Goal: Task Accomplishment & Management: Manage account settings

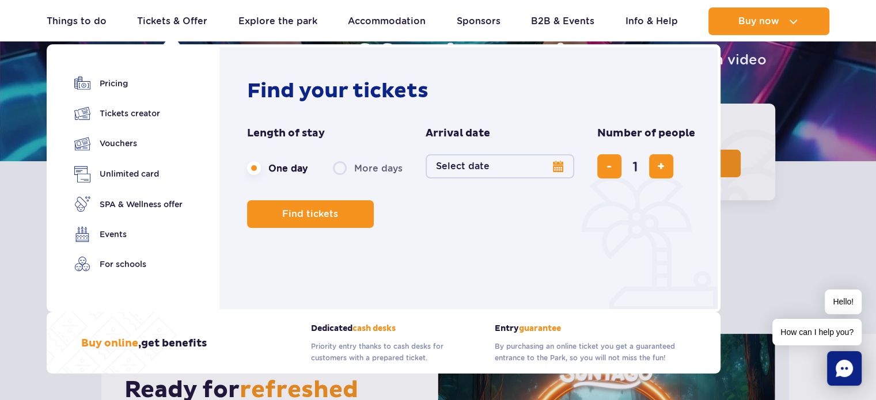
scroll to position [173, 0]
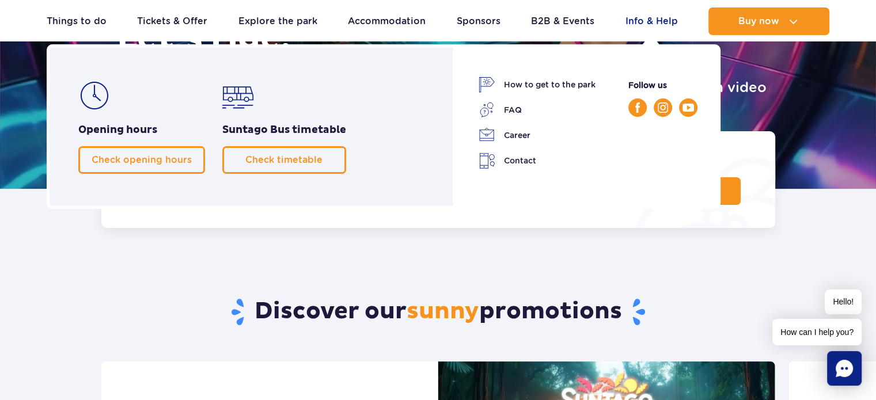
click at [649, 22] on link "Info & Help" at bounding box center [652, 21] width 52 height 28
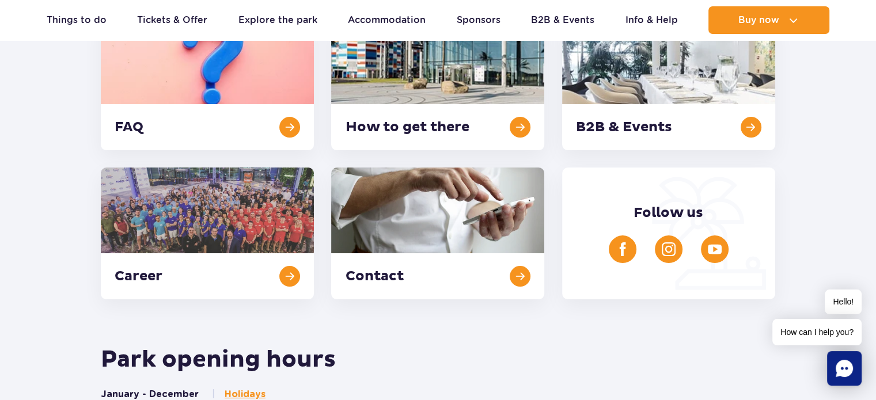
scroll to position [231, 0]
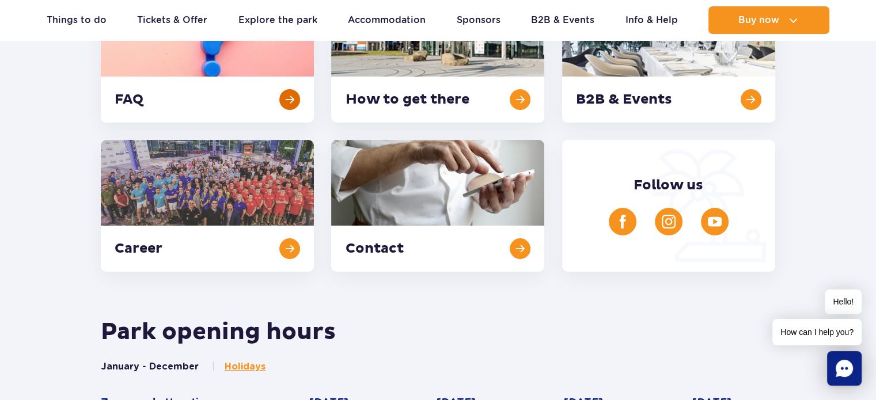
click at [228, 88] on link at bounding box center [207, 57] width 213 height 132
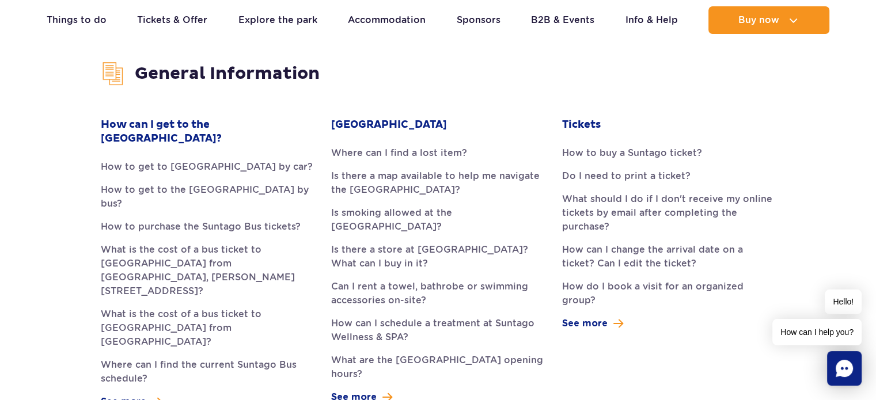
scroll to position [346, 0]
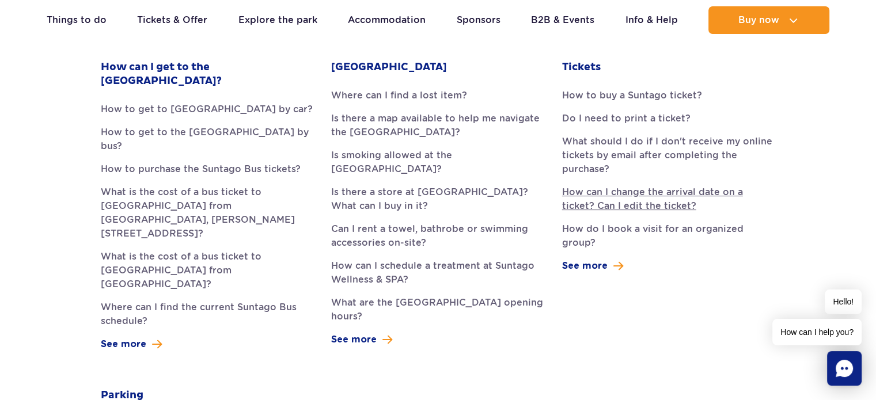
click at [621, 204] on link "How can I change the arrival date on a ticket? Can I edit the ticket?" at bounding box center [668, 200] width 213 height 28
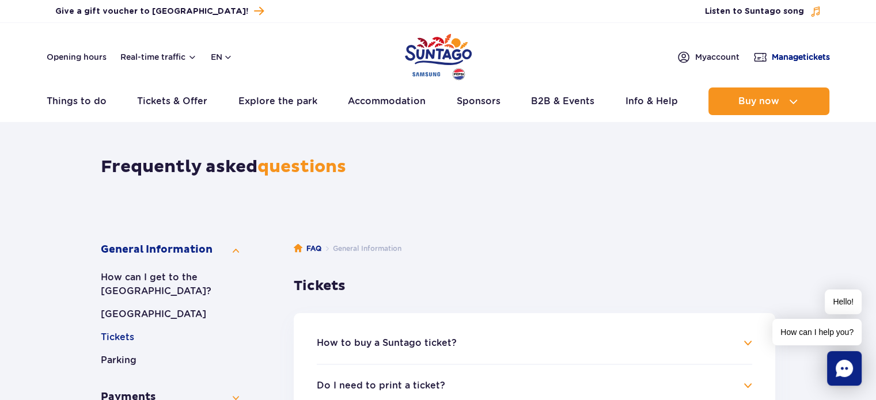
click at [792, 50] on link "Manage tickets" at bounding box center [792, 57] width 77 height 14
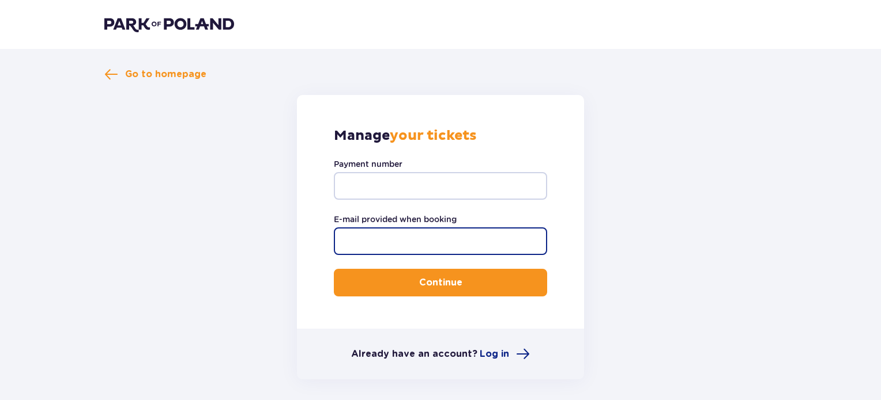
click at [381, 241] on input "E-mail provided when booking" at bounding box center [440, 242] width 213 height 28
type input "angu4371@gmail.com"
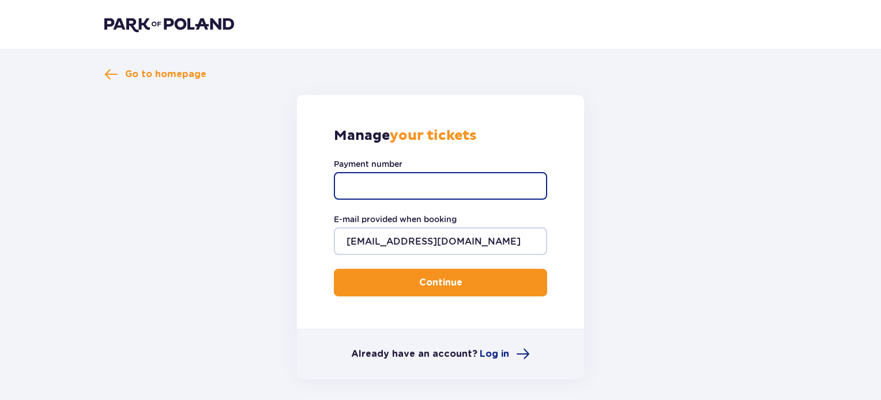
click at [376, 175] on input "Payment number" at bounding box center [440, 186] width 213 height 28
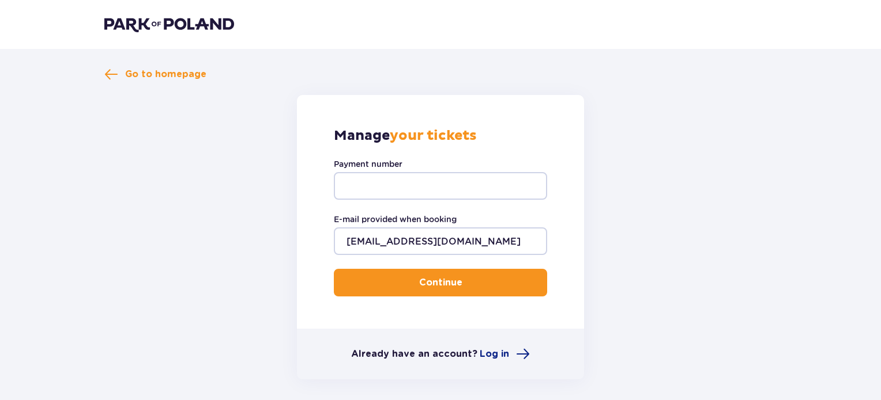
drag, startPoint x: 404, startPoint y: 186, endPoint x: 702, endPoint y: 205, distance: 299.1
click at [702, 205] on form "Manage your tickets Payment number E-mail provided when booking angu4371@gmail.…" at bounding box center [440, 237] width 672 height 285
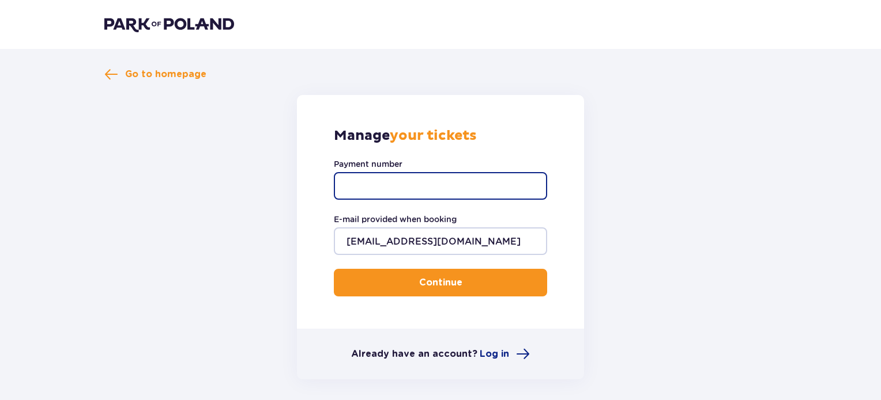
paste input "645439"
type input "645439"
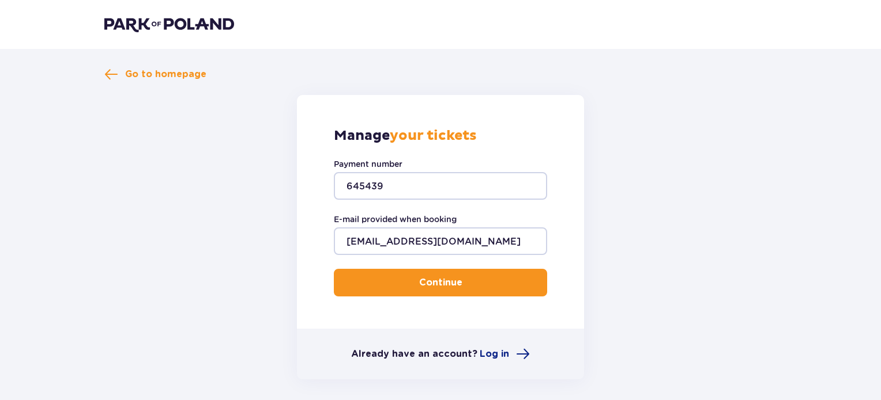
click at [436, 282] on p "Continue" at bounding box center [440, 283] width 43 height 13
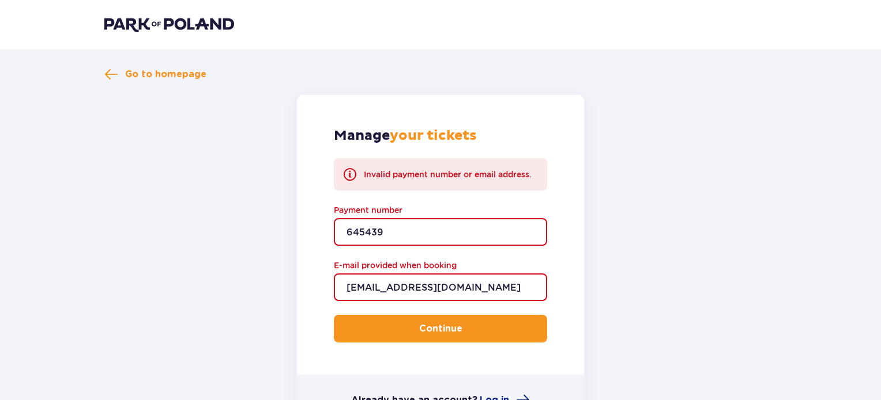
click at [359, 225] on input "645439" at bounding box center [440, 232] width 213 height 28
paste input "0150011702416194"
type input "0150011702416194"
click at [409, 328] on button "Continue" at bounding box center [440, 329] width 213 height 28
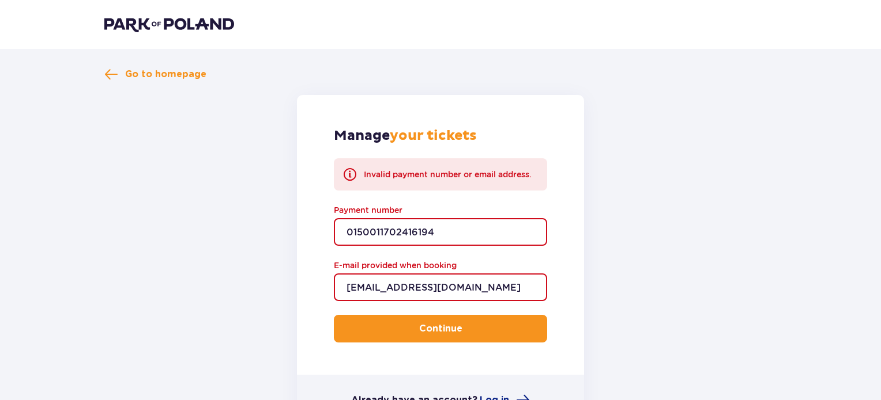
click at [366, 237] on input "0150011702416194" at bounding box center [440, 232] width 213 height 28
click at [385, 231] on input "Payment number" at bounding box center [440, 232] width 213 height 28
type input "645439"
click at [445, 318] on button "Continue" at bounding box center [440, 329] width 213 height 28
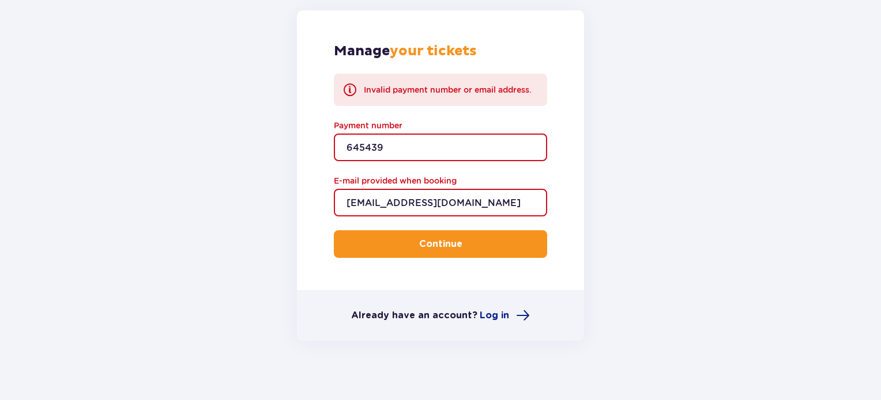
scroll to position [95, 0]
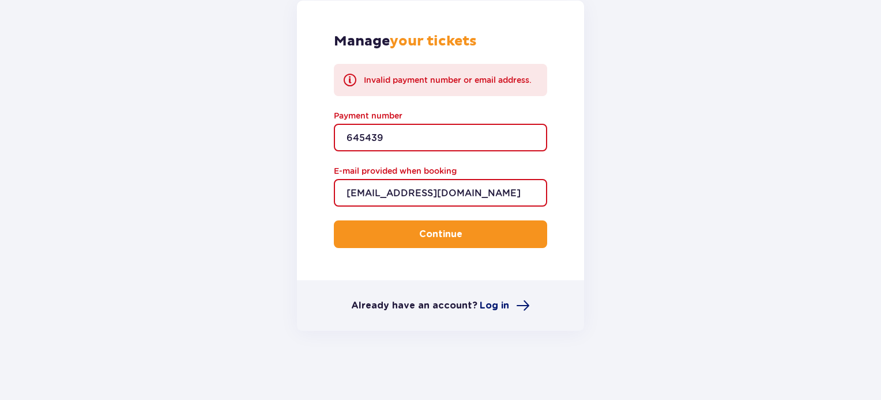
click at [496, 306] on span "Log in" at bounding box center [493, 306] width 29 height 13
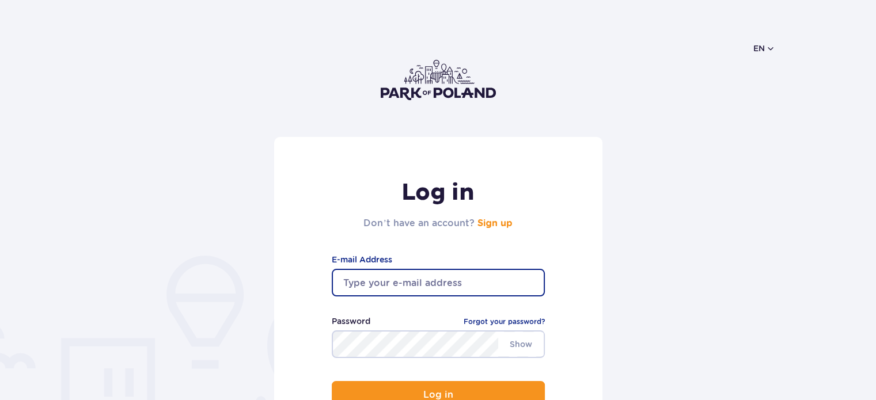
click at [410, 284] on input "email" at bounding box center [438, 283] width 213 height 28
type input "[EMAIL_ADDRESS][DOMAIN_NAME]"
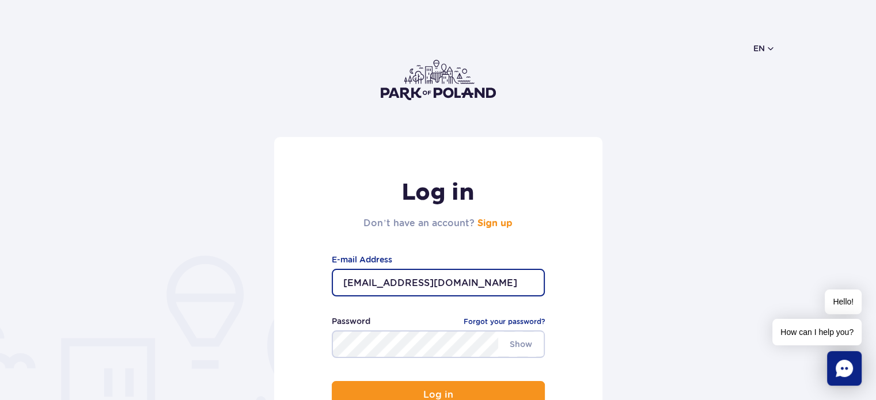
scroll to position [115, 0]
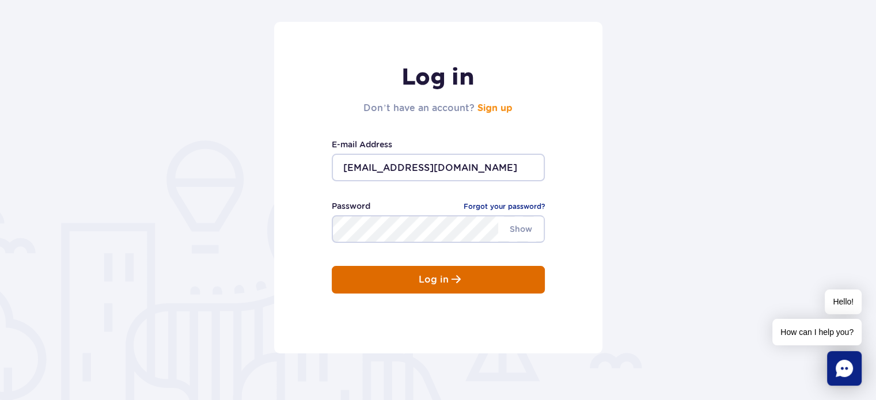
click at [414, 278] on button "Log in" at bounding box center [438, 280] width 213 height 28
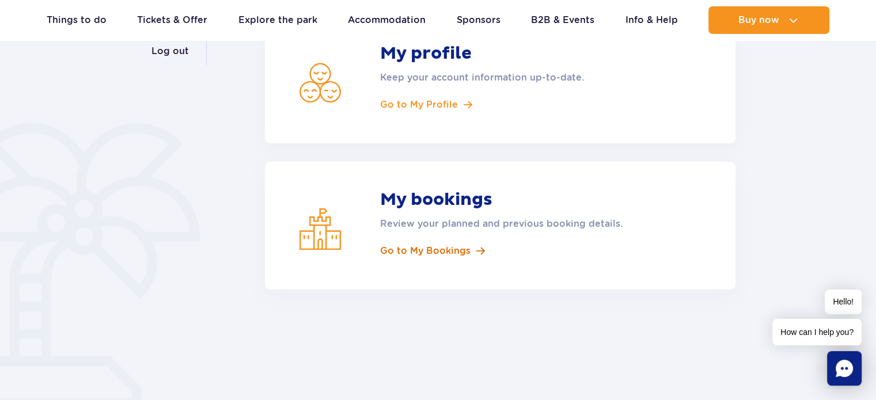
scroll to position [231, 0]
click at [424, 250] on span "Go to My Bookings" at bounding box center [425, 249] width 90 height 13
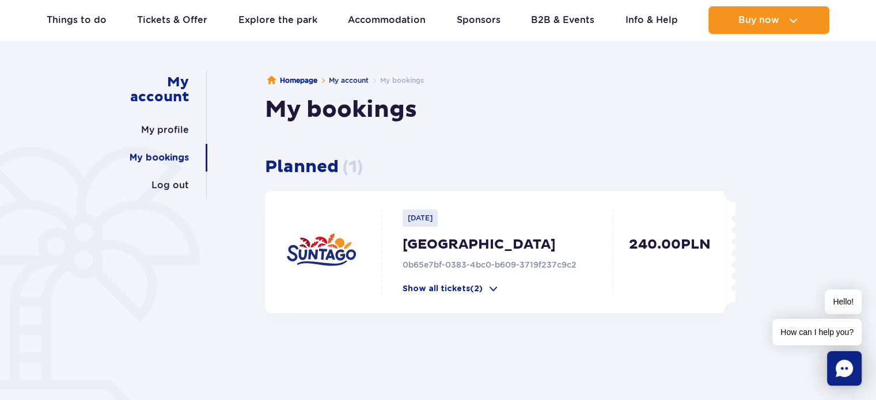
scroll to position [115, 0]
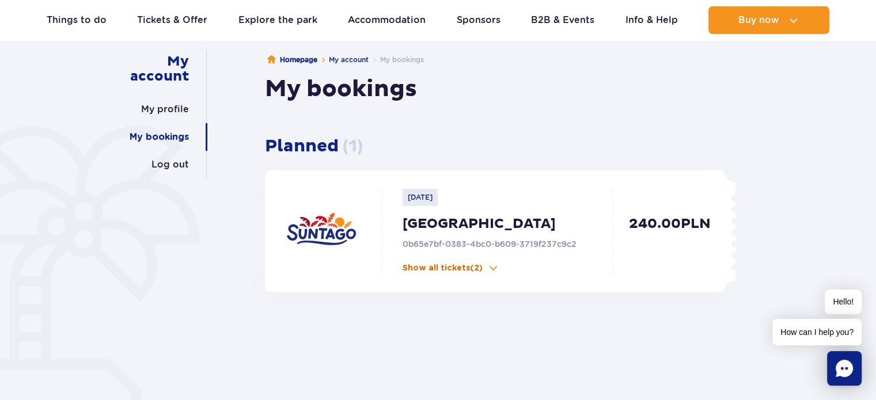
click at [499, 269] on span at bounding box center [494, 269] width 12 height 12
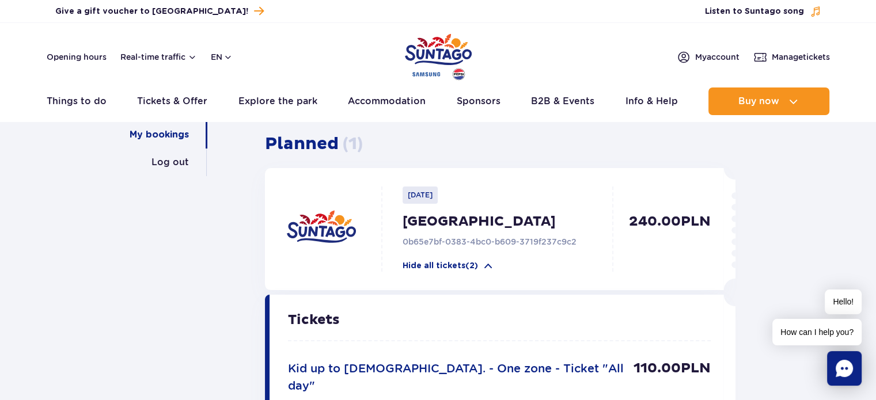
scroll to position [0, 0]
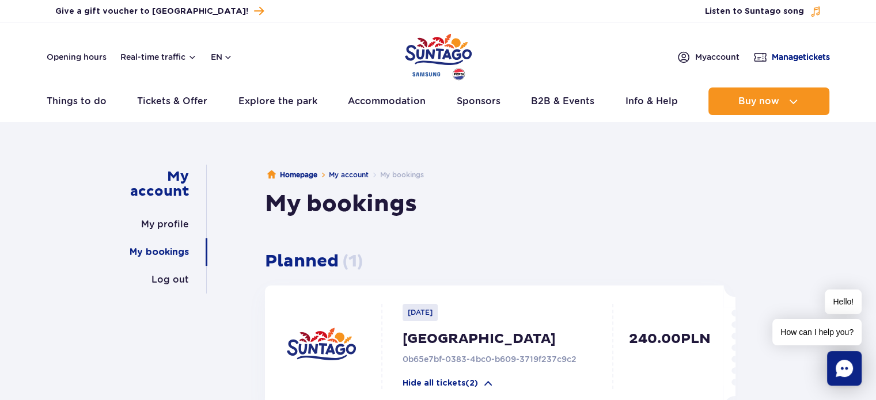
click at [818, 56] on span "Manage tickets" at bounding box center [801, 57] width 58 height 12
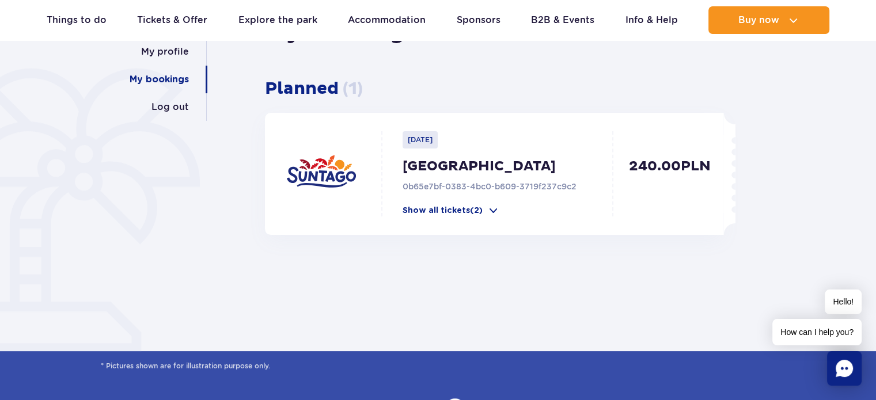
scroll to position [231, 0]
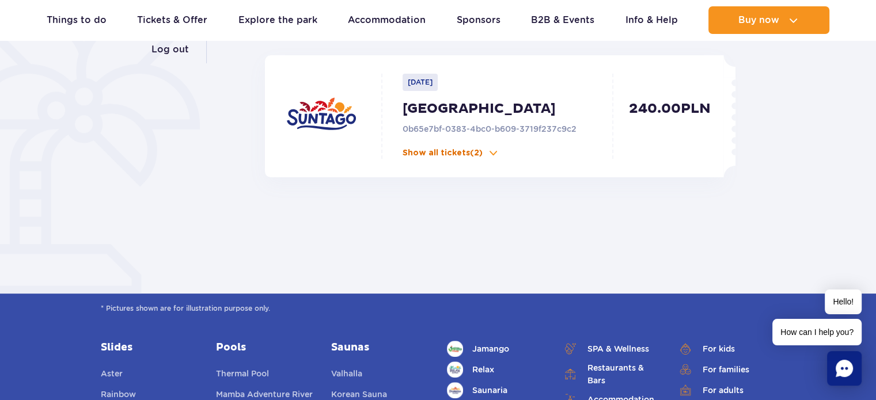
click at [497, 154] on span at bounding box center [494, 154] width 12 height 12
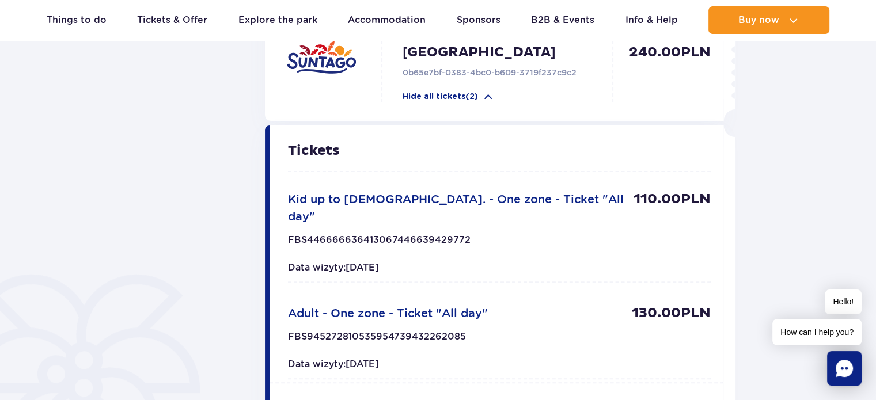
scroll to position [288, 0]
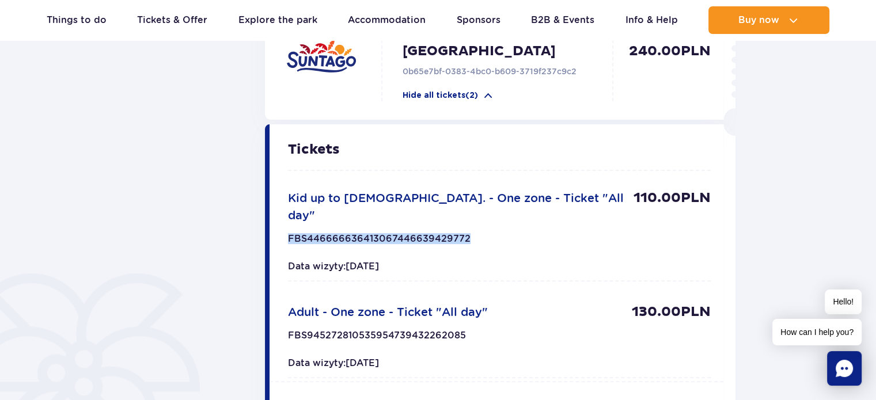
drag, startPoint x: 467, startPoint y: 222, endPoint x: 288, endPoint y: 230, distance: 179.4
click at [288, 233] on div "FBS446666636413067446639429772 110.00 PLN" at bounding box center [499, 242] width 423 height 18
copy p "FBS446666636413067446639429772"
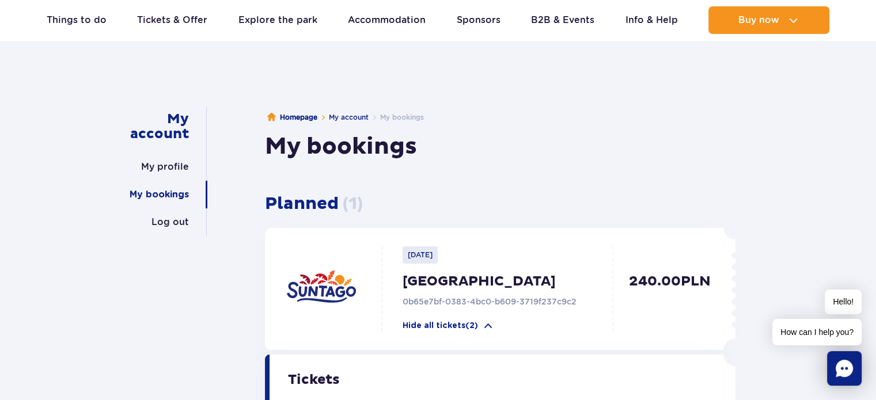
scroll to position [0, 0]
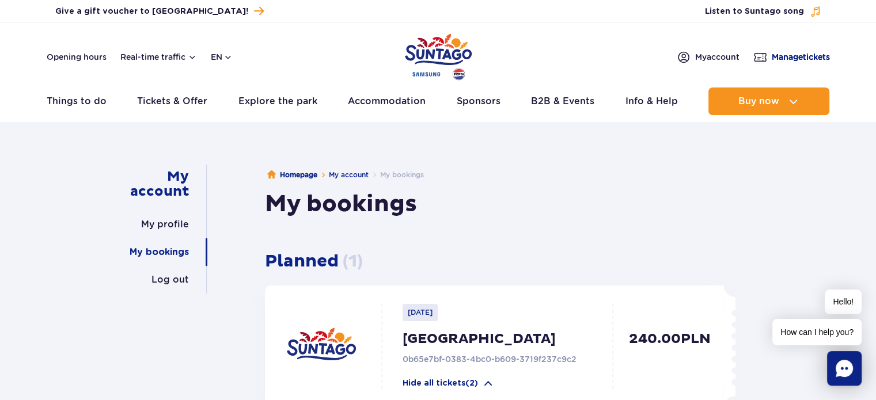
click at [783, 57] on span "Manage tickets" at bounding box center [801, 57] width 58 height 12
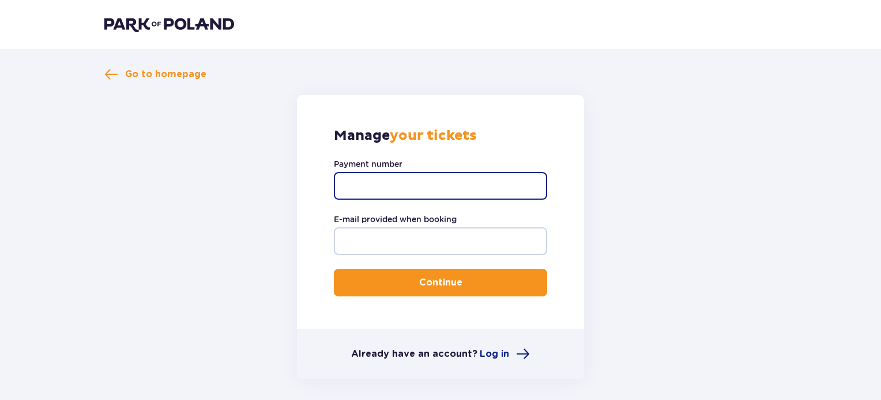
paste input "FBS446666636413067446639429772"
type input "FBS446666636413067446639429772"
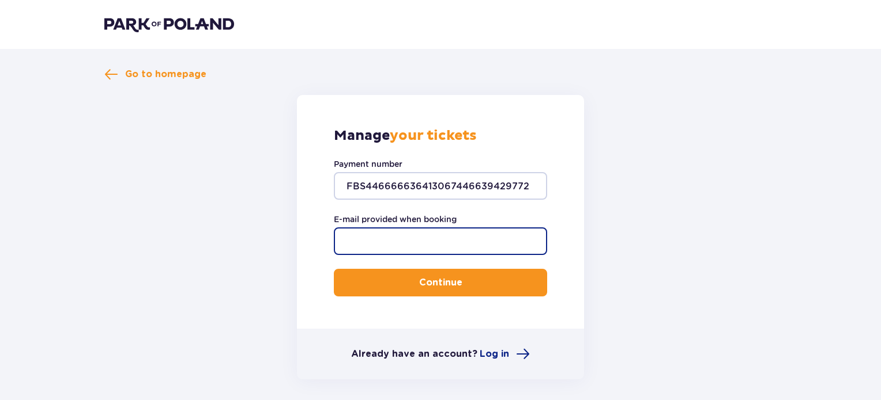
click at [392, 240] on input "E-mail provided when booking" at bounding box center [440, 242] width 213 height 28
type input "[EMAIL_ADDRESS][DOMAIN_NAME]"
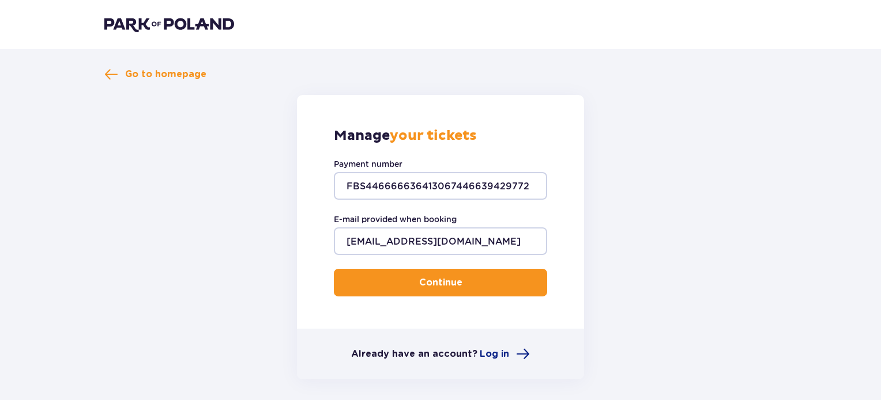
click at [422, 283] on p "Continue" at bounding box center [440, 283] width 43 height 13
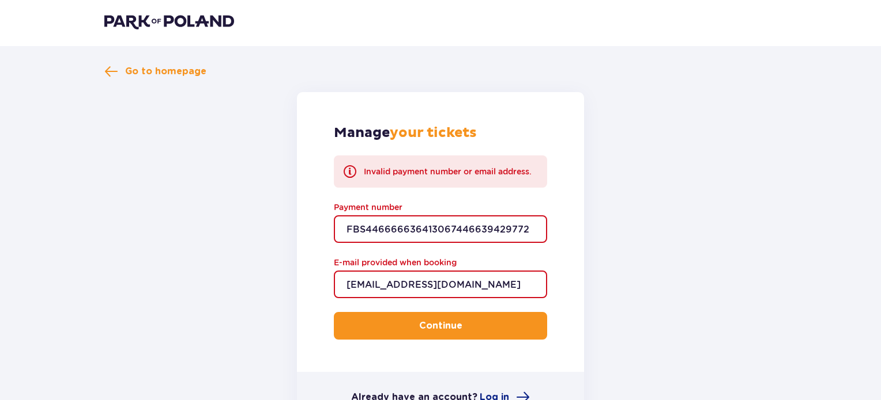
scroll to position [95, 0]
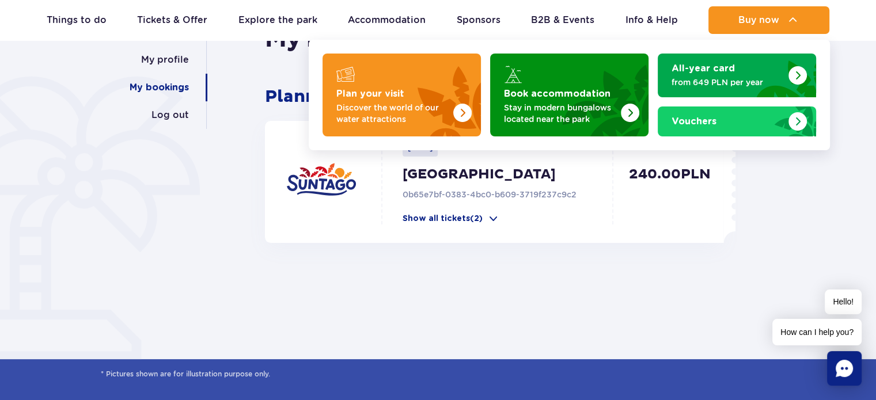
scroll to position [173, 0]
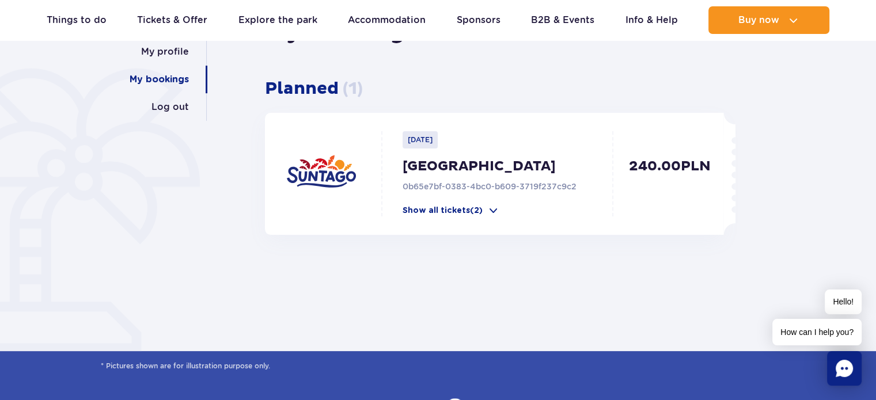
click at [800, 195] on div "My account My profile My bookings Log out Homepage My account My bookings My bo…" at bounding box center [438, 141] width 876 height 371
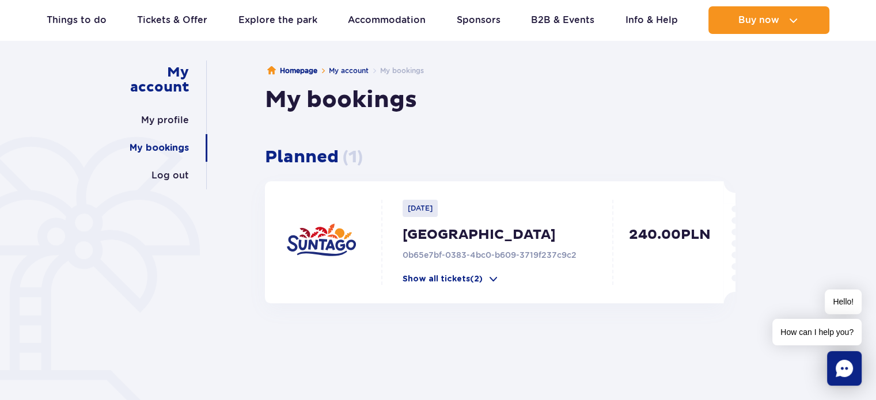
scroll to position [115, 0]
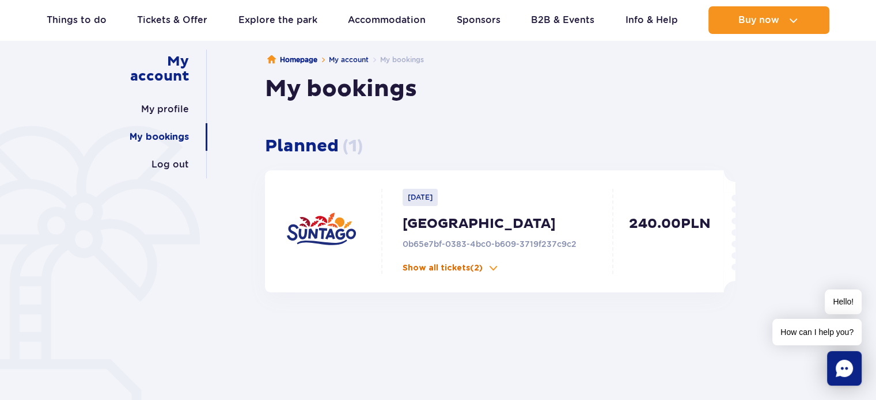
click at [494, 266] on span at bounding box center [494, 269] width 12 height 12
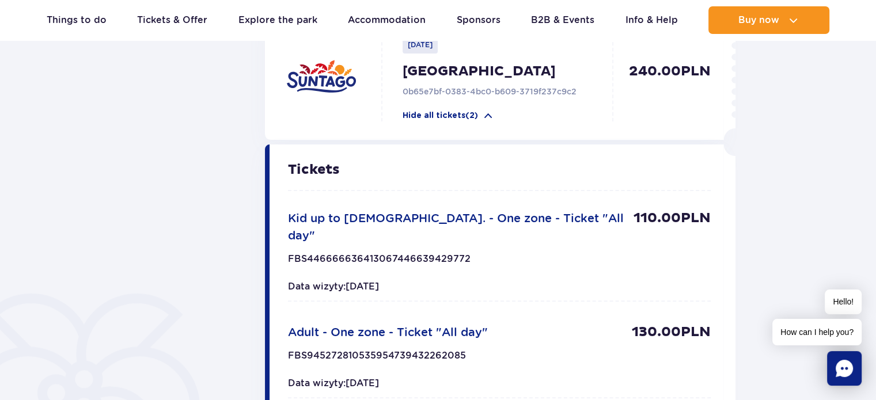
scroll to position [288, 0]
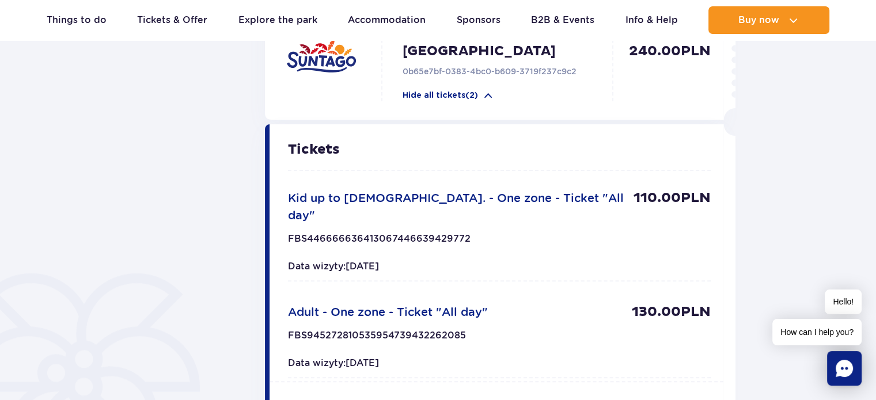
click at [810, 331] on span "How can I help you?" at bounding box center [817, 332] width 89 height 27
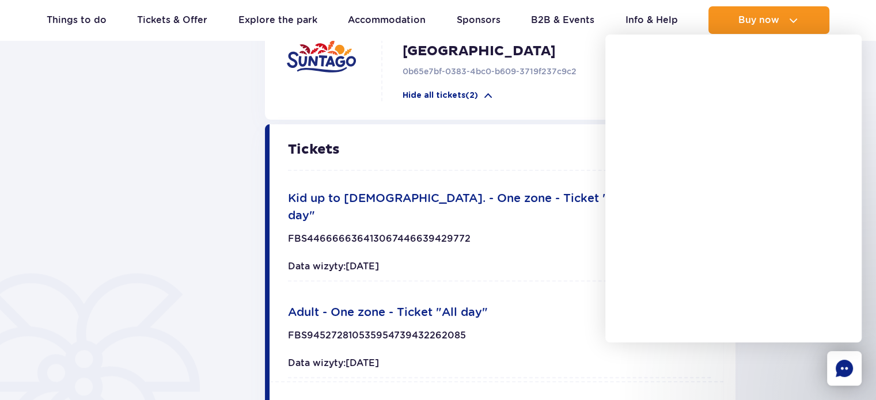
scroll to position [0, 0]
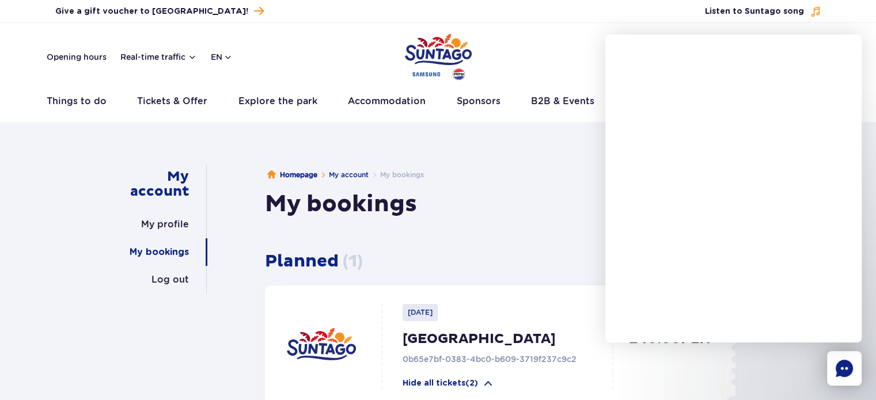
drag, startPoint x: 869, startPoint y: 90, endPoint x: 874, endPoint y: 80, distance: 10.8
click at [870, 89] on header "Opening hours Real-time traffic en PL EN UA My account Manage tickets Real-time…" at bounding box center [438, 72] width 876 height 99
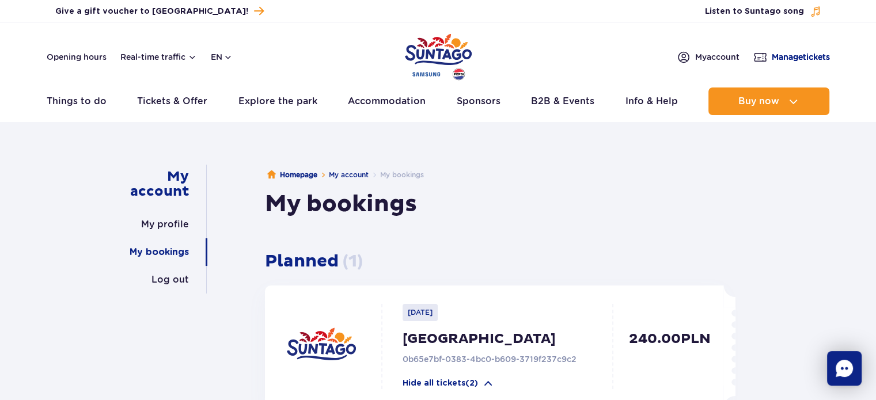
click at [803, 54] on span "Manage tickets" at bounding box center [801, 57] width 58 height 12
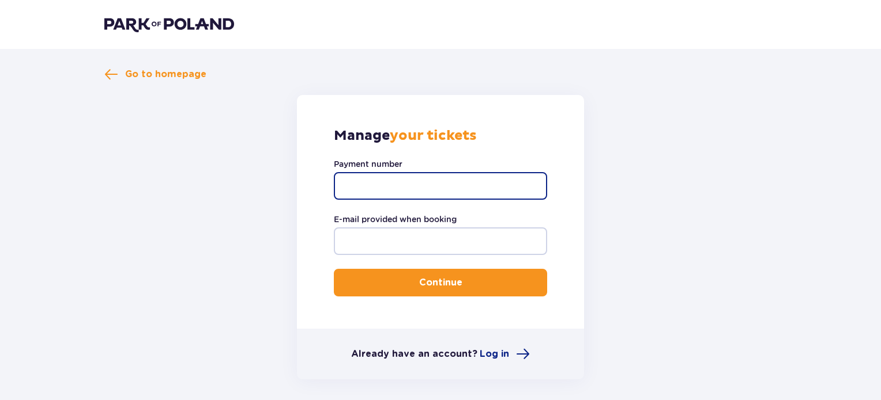
paste input "TR-VRC-HJ6UH3X"
type input "TR-VRC-HJ6UH3X"
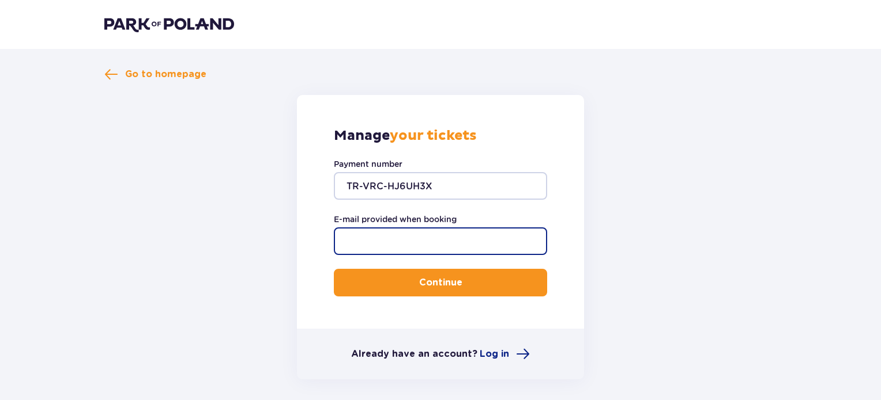
click at [366, 236] on input "E-mail provided when booking" at bounding box center [440, 242] width 213 height 28
type input "[EMAIL_ADDRESS][DOMAIN_NAME]"
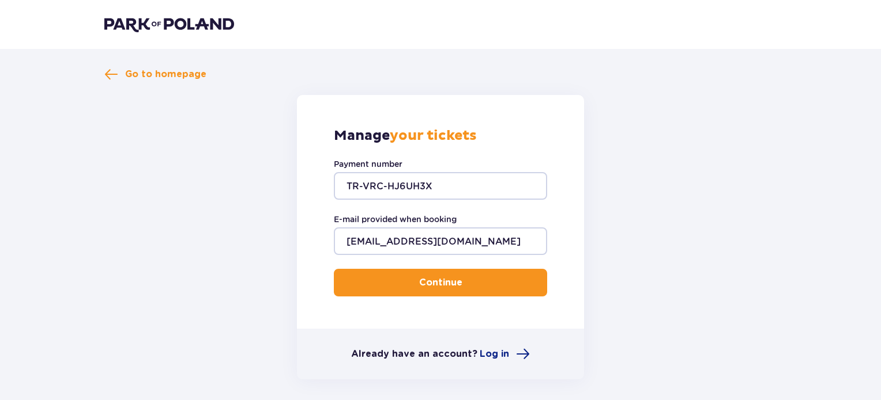
click at [427, 284] on p "Continue" at bounding box center [440, 283] width 43 height 13
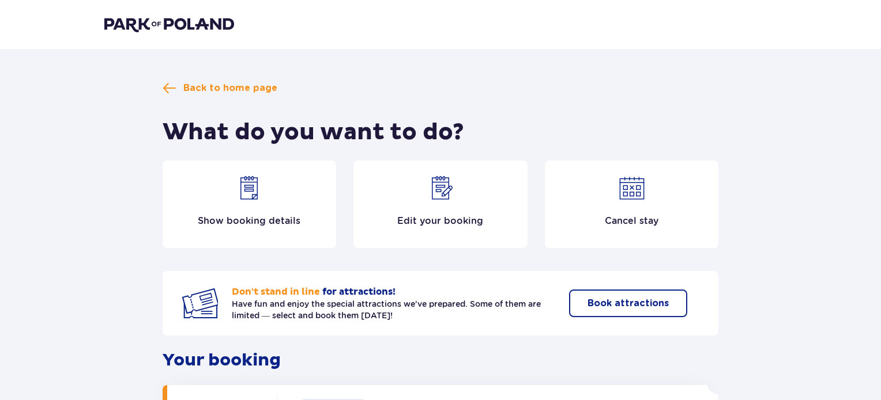
click at [648, 218] on p "Cancel stay" at bounding box center [631, 221] width 54 height 13
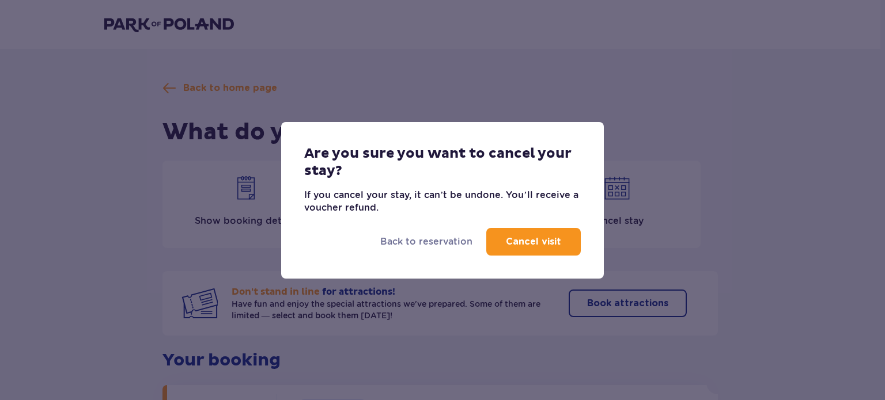
click at [523, 241] on p "Cancel visit" at bounding box center [533, 242] width 55 height 13
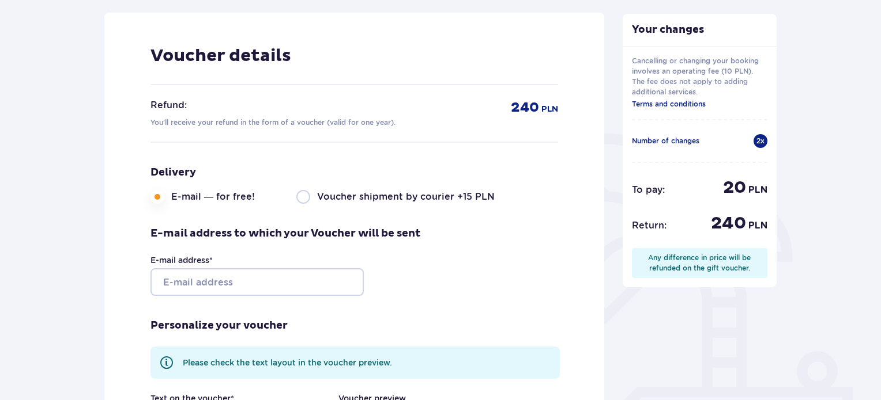
scroll to position [173, 0]
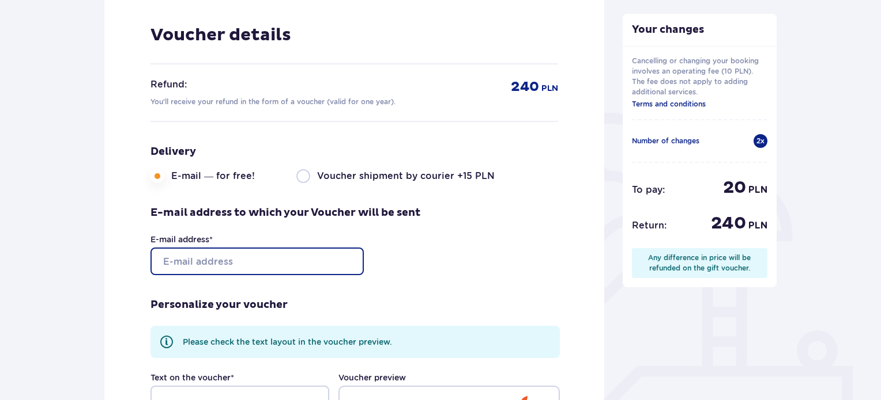
click at [259, 253] on input "E-mail address *" at bounding box center [256, 262] width 213 height 28
type input "[EMAIL_ADDRESS][DOMAIN_NAME]"
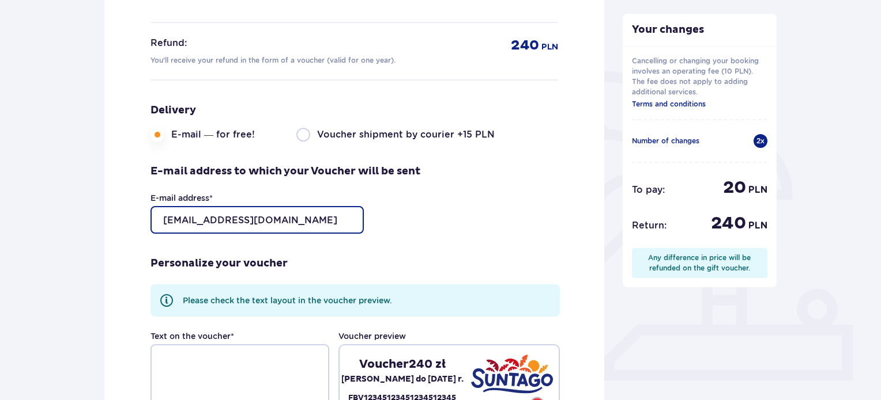
scroll to position [0, 0]
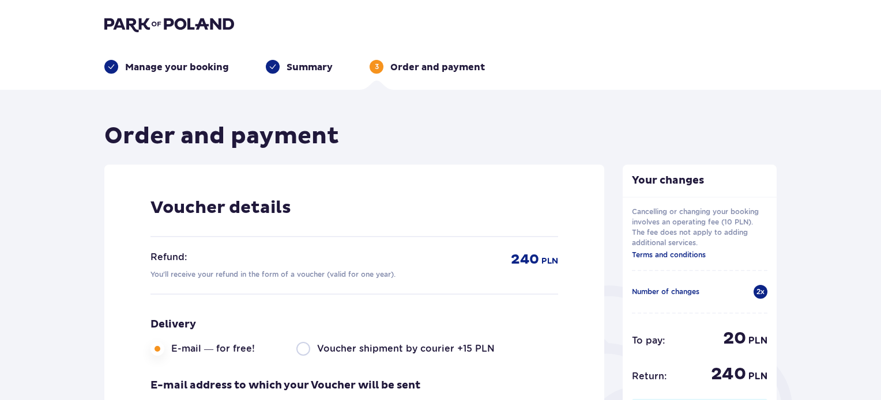
click at [135, 62] on p "Manage your booking" at bounding box center [177, 67] width 104 height 13
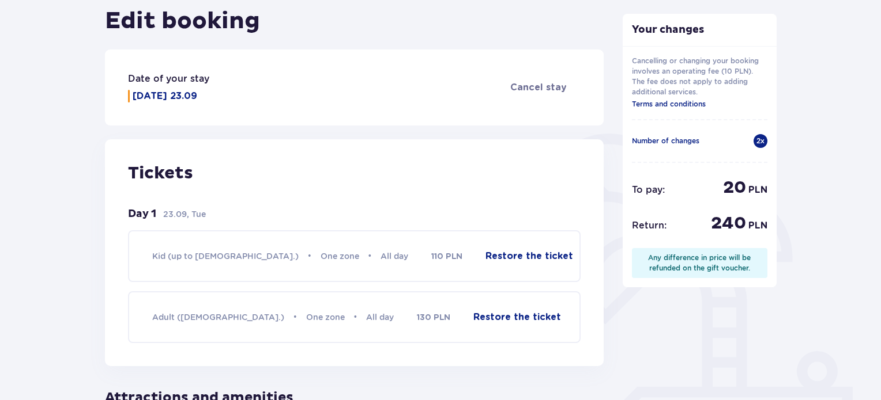
scroll to position [58, 0]
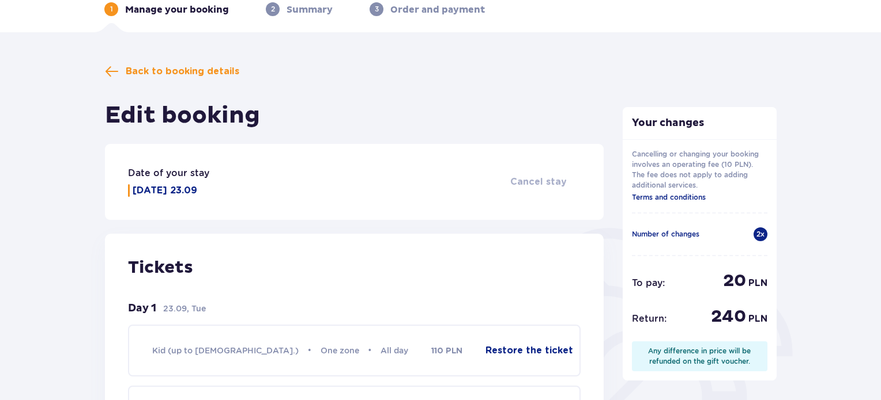
click at [561, 183] on span "Cancel stay" at bounding box center [538, 182] width 56 height 13
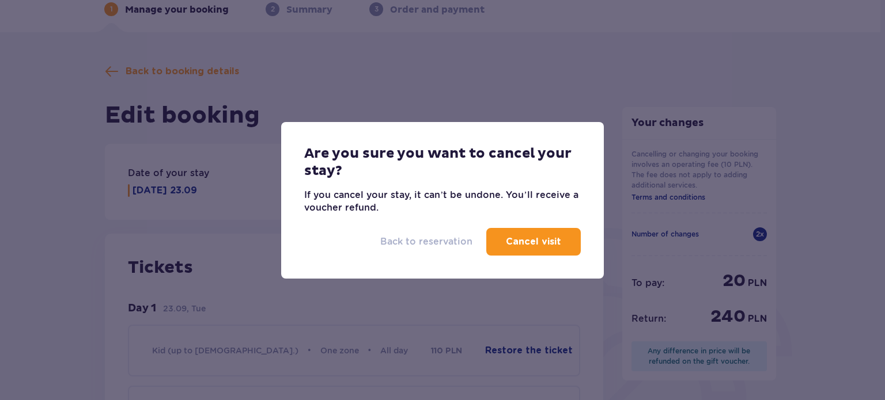
click at [449, 239] on p "Back to reservation" at bounding box center [426, 242] width 92 height 13
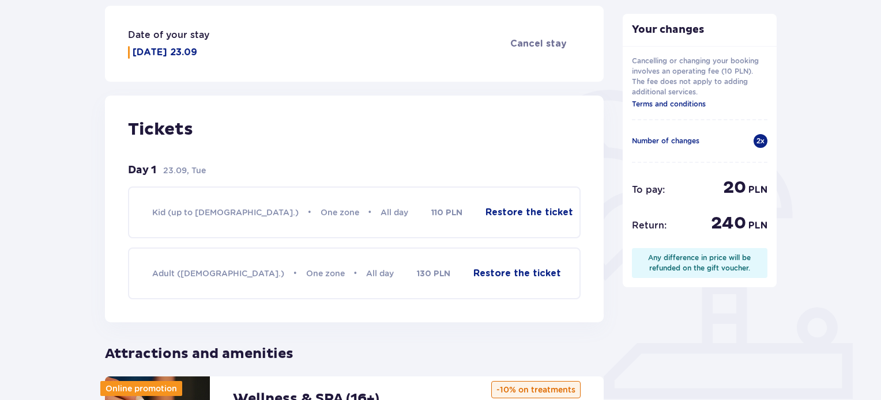
scroll to position [231, 0]
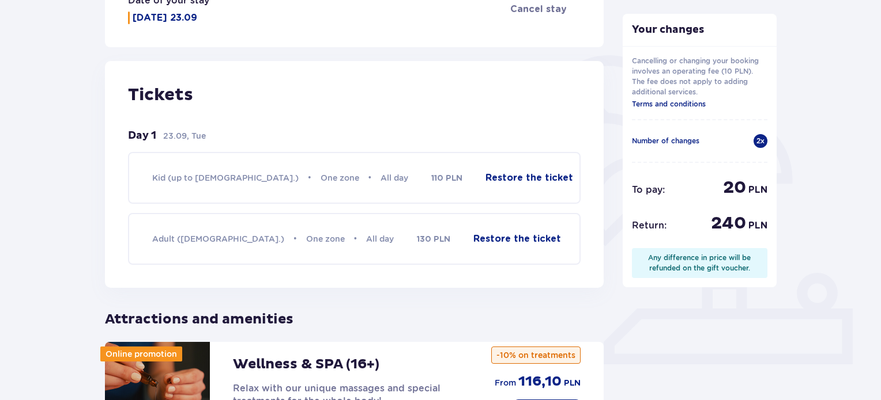
click at [534, 179] on button "Restore the ticket" at bounding box center [529, 178] width 88 height 13
click at [531, 235] on button "Restore the ticket" at bounding box center [517, 239] width 88 height 13
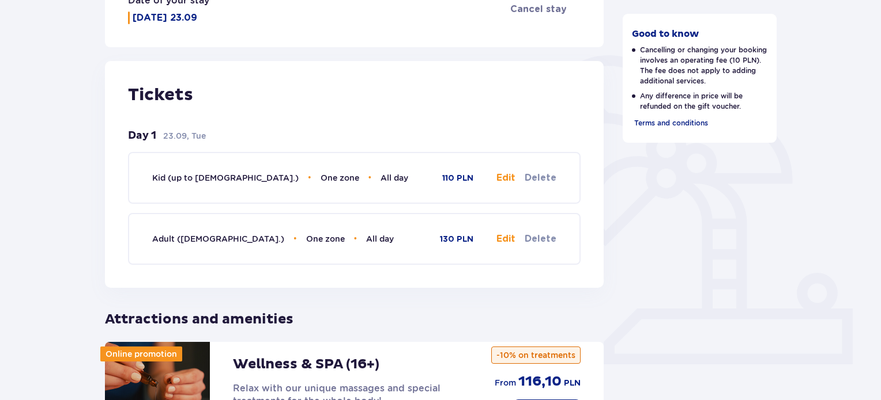
click at [509, 180] on button "Edit" at bounding box center [505, 178] width 19 height 13
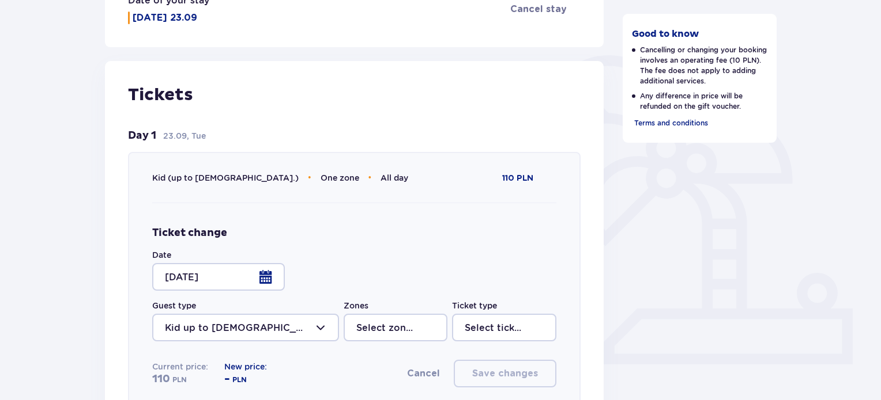
type input "One zone"
type input "All day"
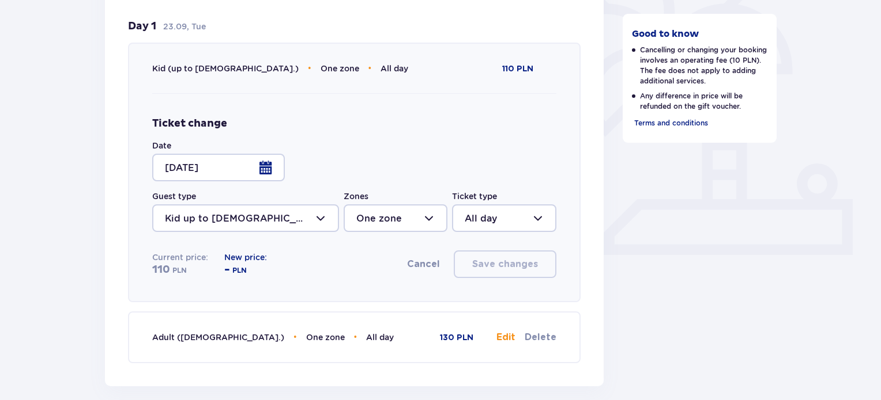
scroll to position [346, 0]
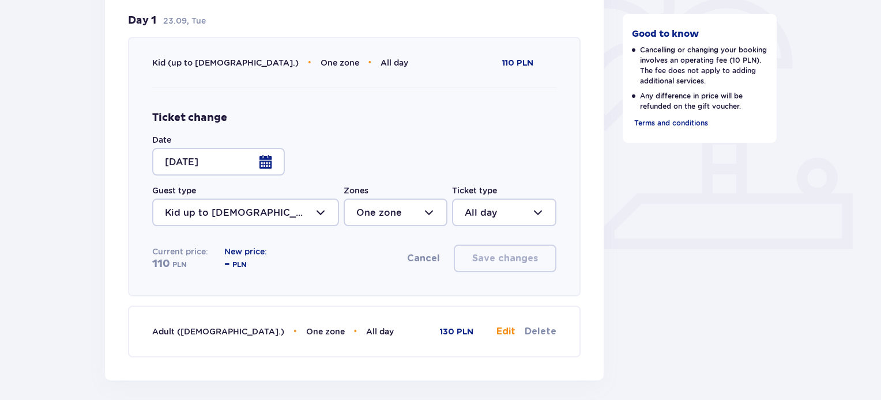
click at [266, 167] on div at bounding box center [218, 162] width 133 height 28
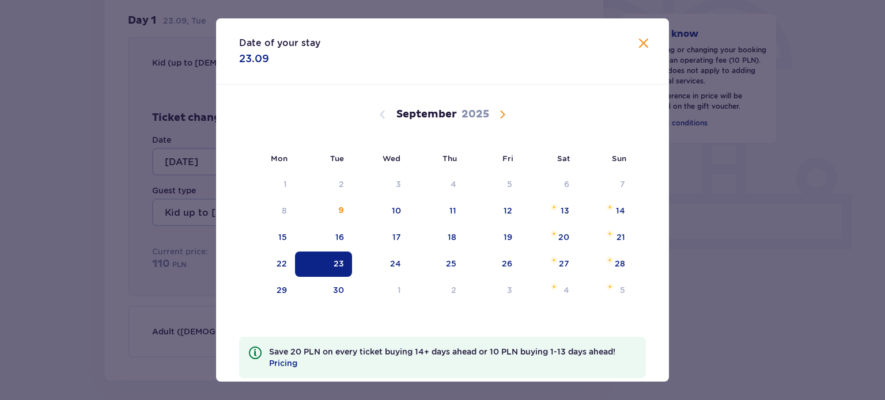
click at [502, 115] on span "Calendar" at bounding box center [503, 115] width 14 height 14
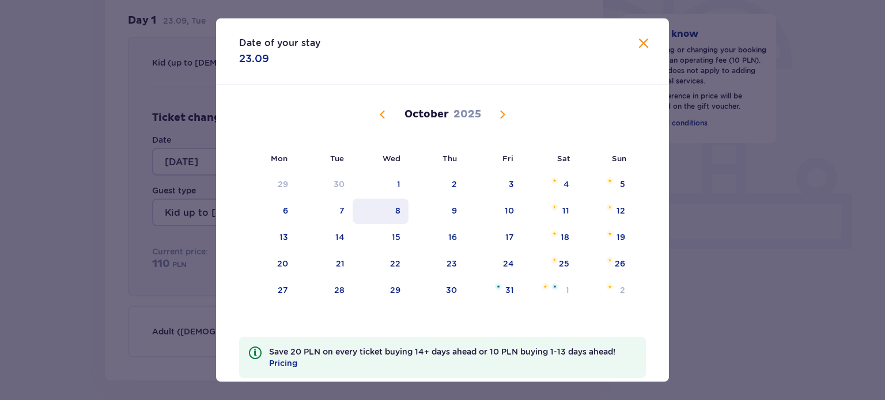
click at [385, 210] on div "8" at bounding box center [381, 211] width 56 height 25
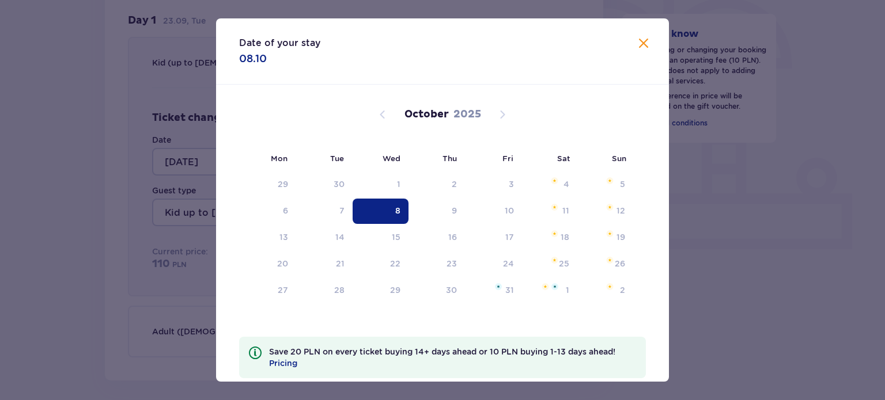
type input "08.10.25"
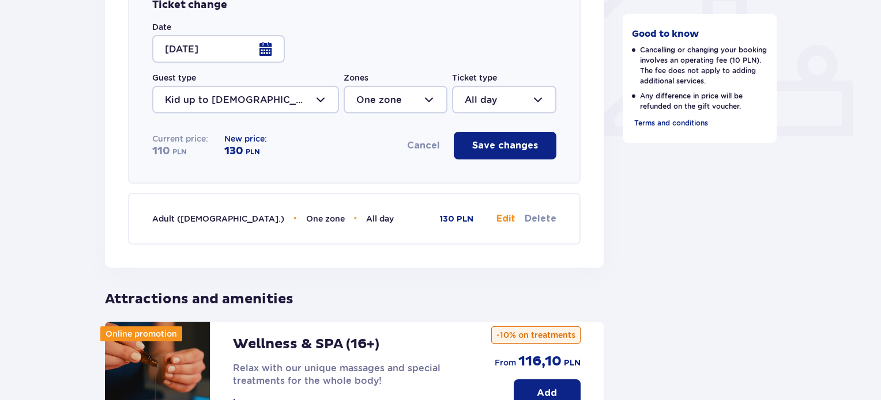
scroll to position [461, 0]
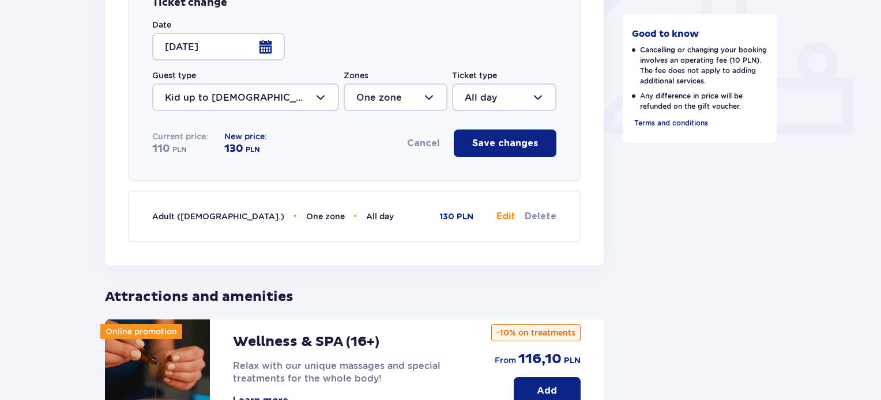
click at [508, 216] on button "Edit" at bounding box center [505, 216] width 19 height 13
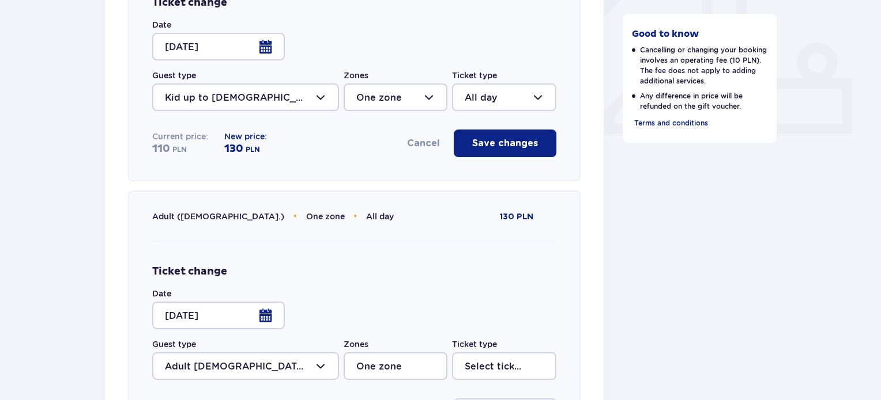
type input "All day"
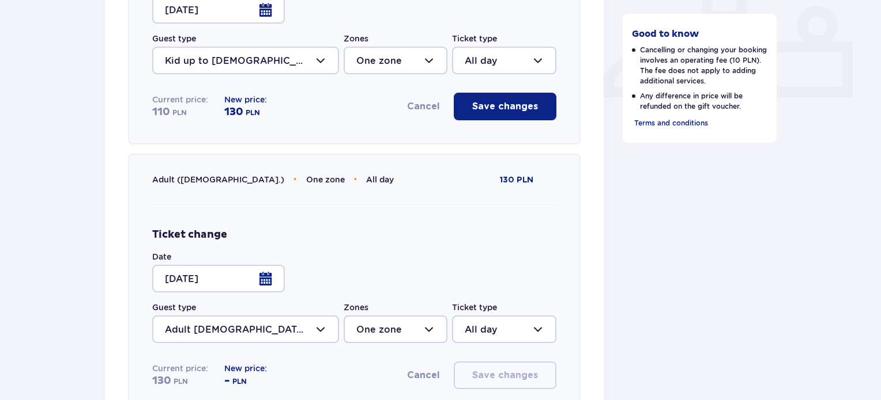
scroll to position [519, 0]
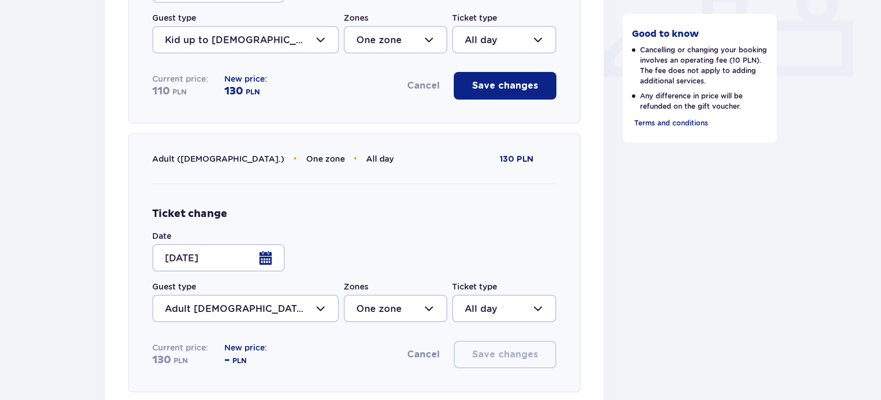
click at [270, 257] on div at bounding box center [218, 258] width 133 height 28
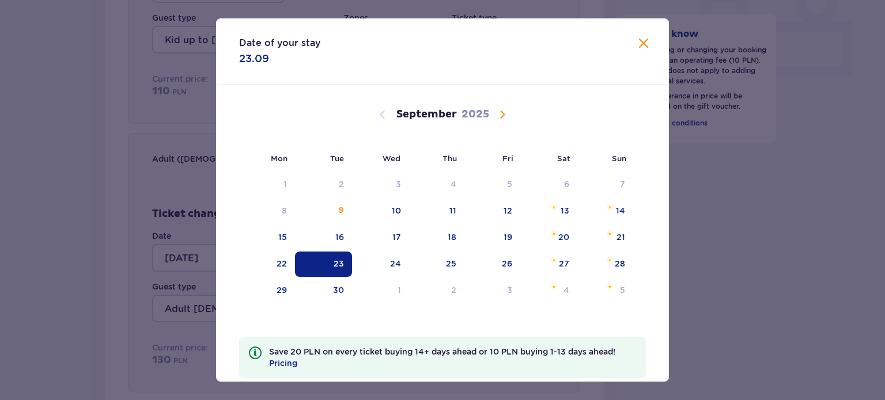
click at [502, 115] on span "Calendar" at bounding box center [503, 115] width 14 height 14
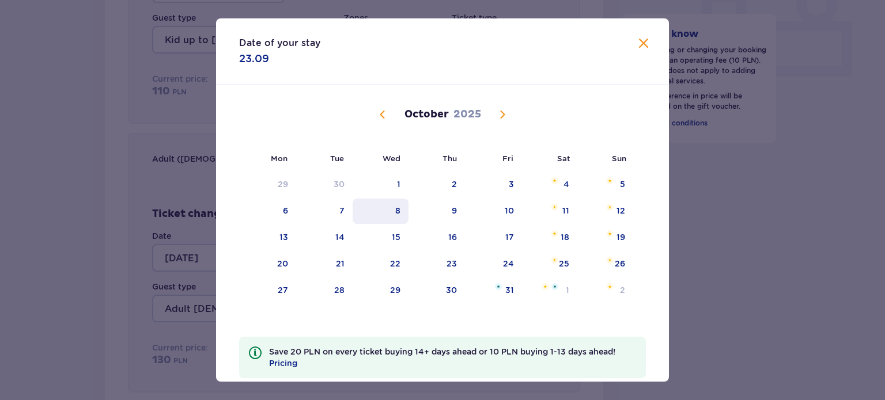
click at [403, 209] on div "8" at bounding box center [381, 211] width 56 height 25
type input "08.10.25"
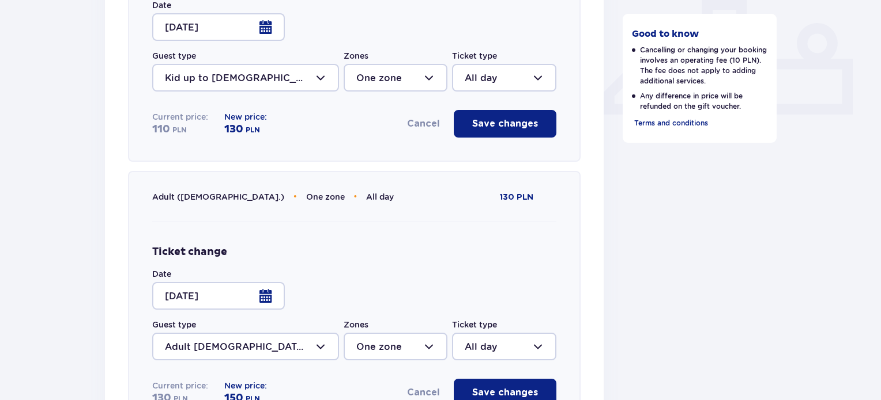
scroll to position [461, 0]
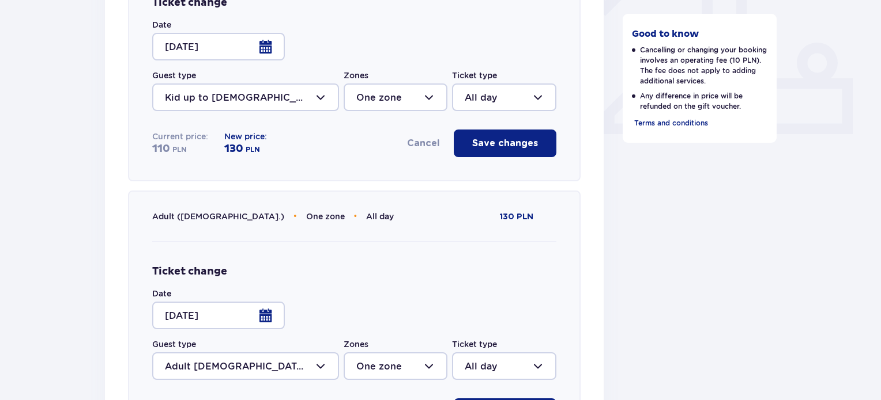
click at [430, 96] on div at bounding box center [395, 98] width 104 height 28
click at [498, 142] on p "Save changes" at bounding box center [505, 143] width 66 height 13
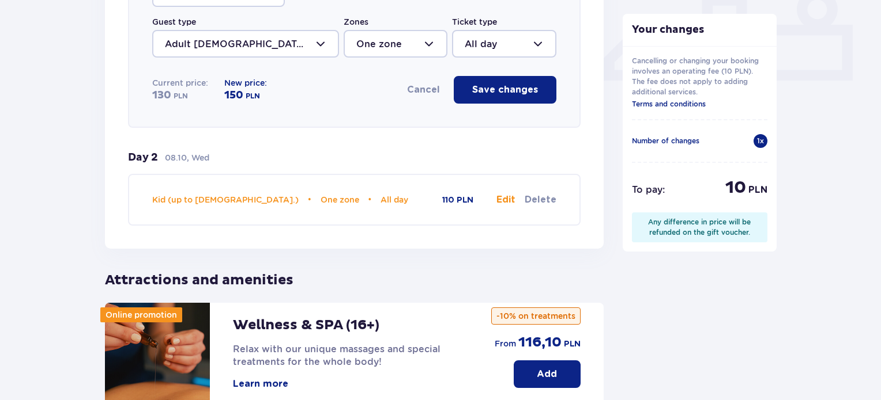
scroll to position [457, 0]
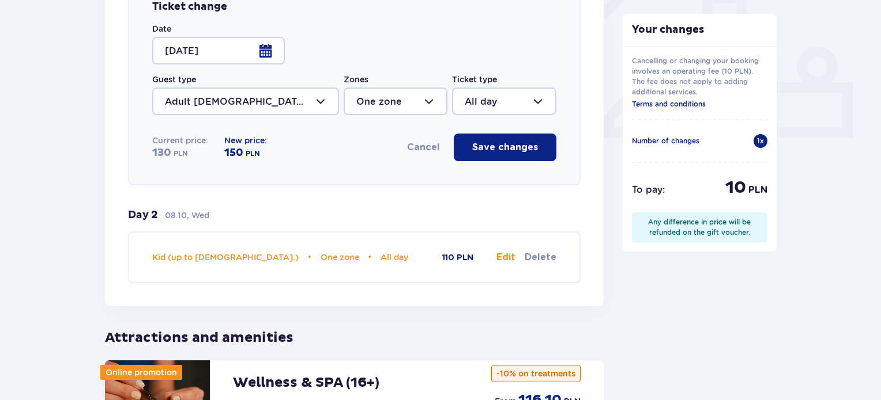
click at [425, 150] on button "Cancel" at bounding box center [423, 147] width 33 height 13
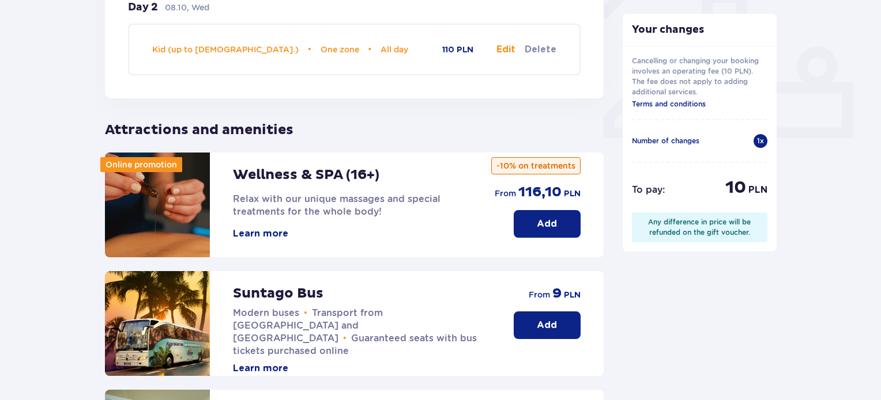
scroll to position [226, 0]
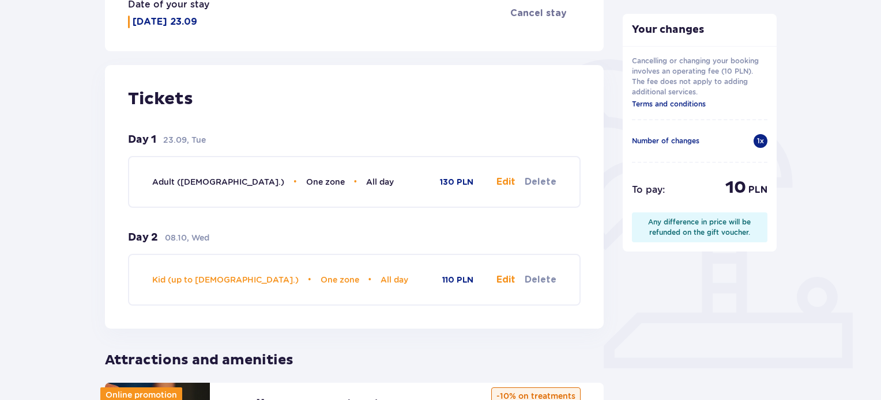
click at [550, 183] on button "Delete" at bounding box center [540, 182] width 32 height 13
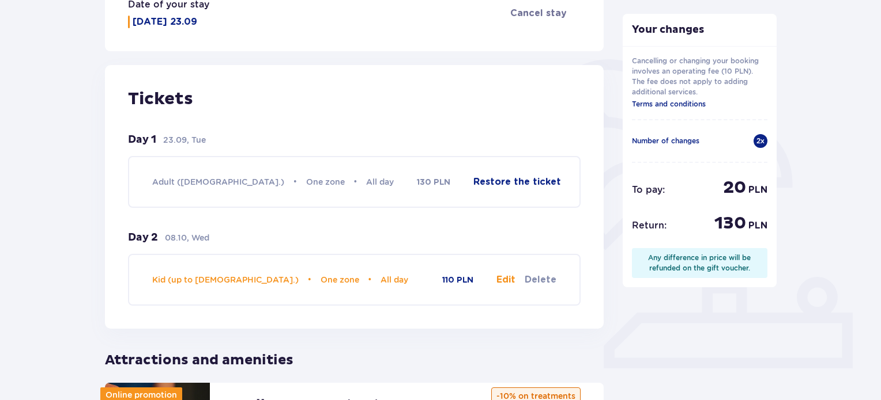
click at [547, 278] on button "Delete" at bounding box center [540, 280] width 32 height 13
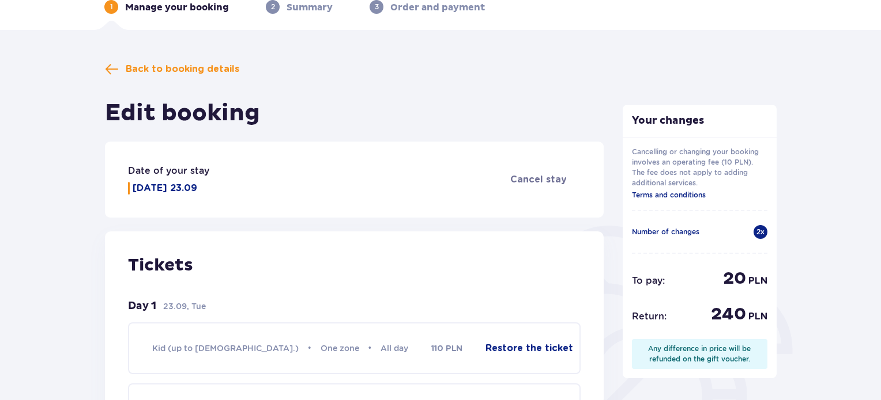
scroll to position [54, 0]
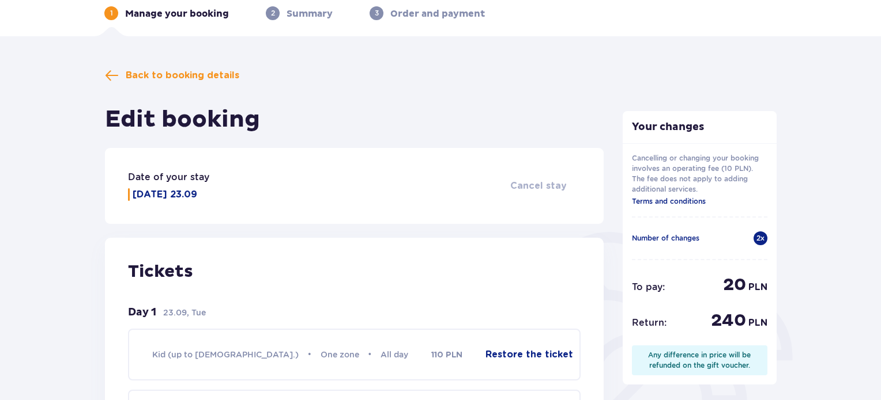
click at [548, 184] on span "Cancel stay" at bounding box center [538, 186] width 56 height 13
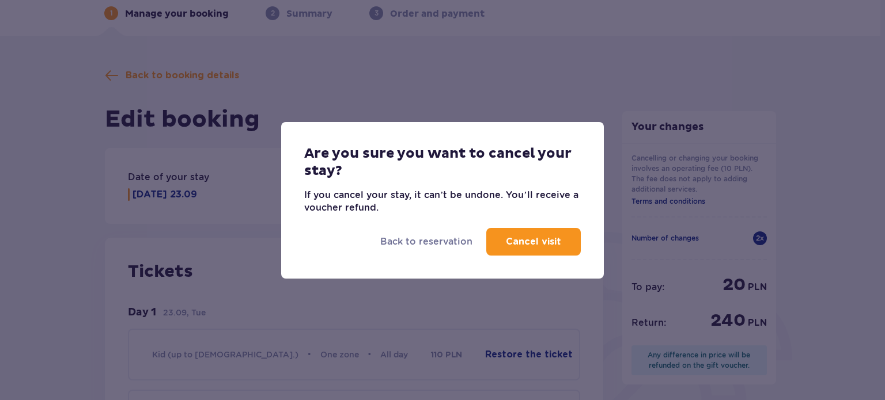
click at [531, 242] on p "Cancel visit" at bounding box center [533, 242] width 55 height 13
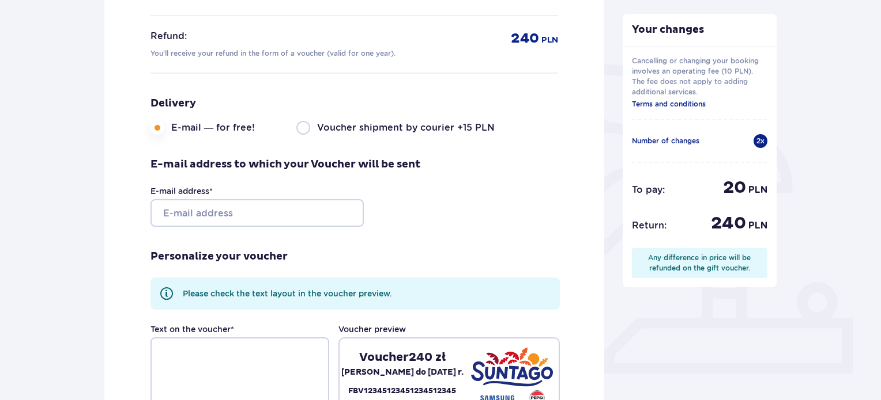
scroll to position [226, 0]
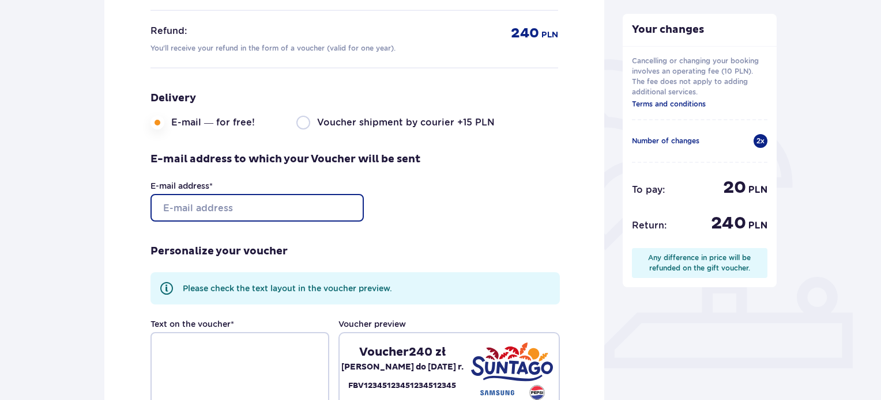
click at [257, 207] on input "E-mail address *" at bounding box center [256, 208] width 213 height 28
type input "[EMAIL_ADDRESS][DOMAIN_NAME]"
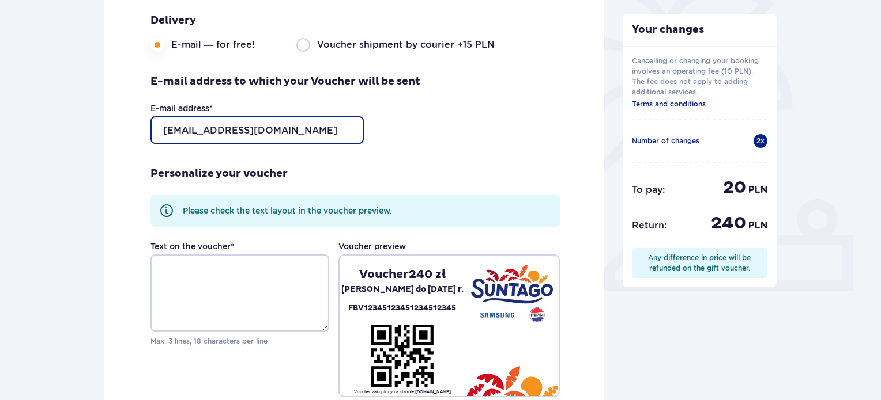
scroll to position [342, 0]
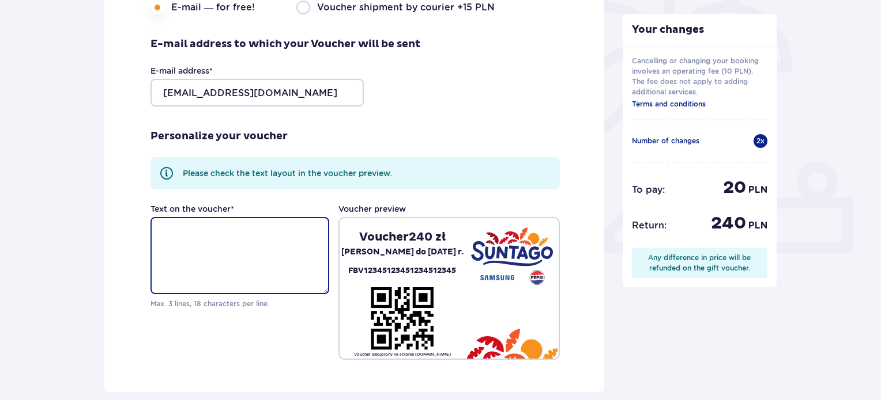
click at [231, 248] on textarea "Text on the voucher *" at bounding box center [239, 255] width 179 height 77
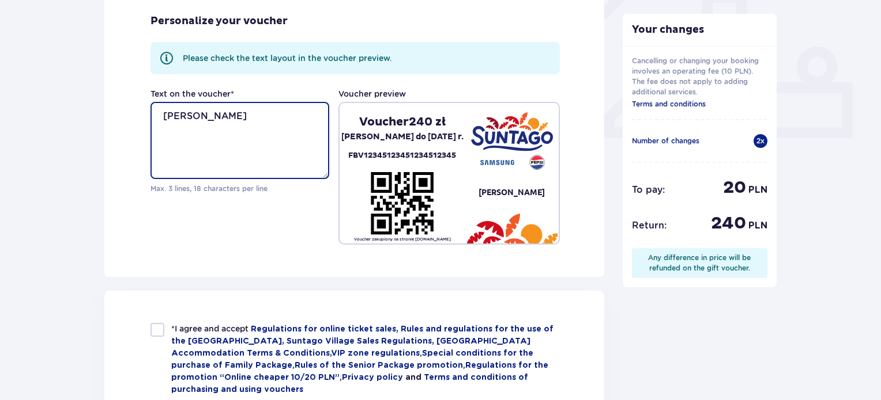
scroll to position [515, 0]
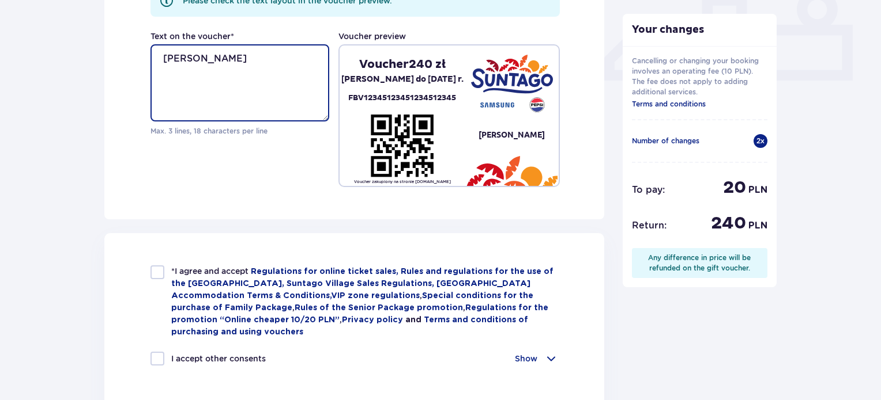
type textarea "anat gutman"
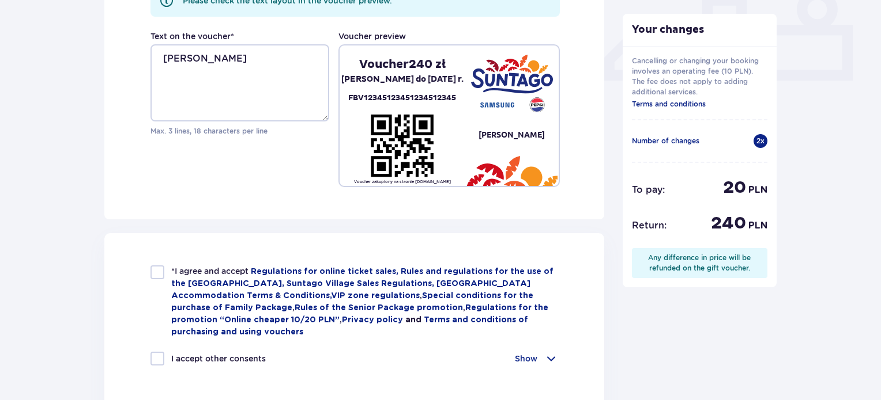
click at [477, 105] on img at bounding box center [512, 84] width 82 height 58
click at [153, 269] on div at bounding box center [157, 273] width 14 height 14
checkbox input "true"
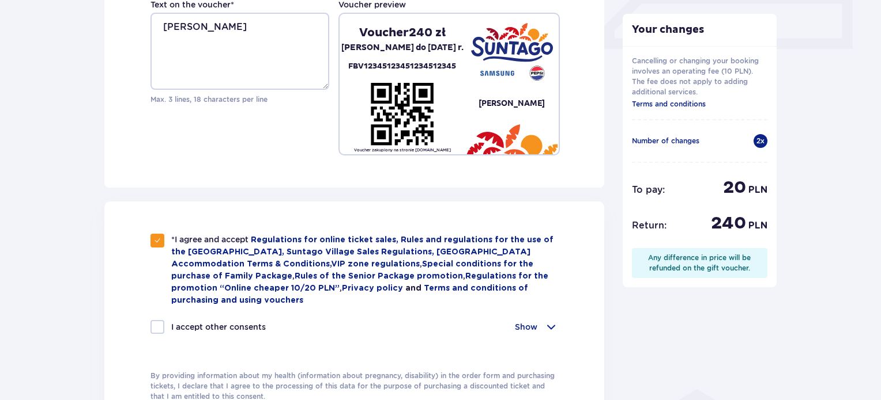
scroll to position [572, 0]
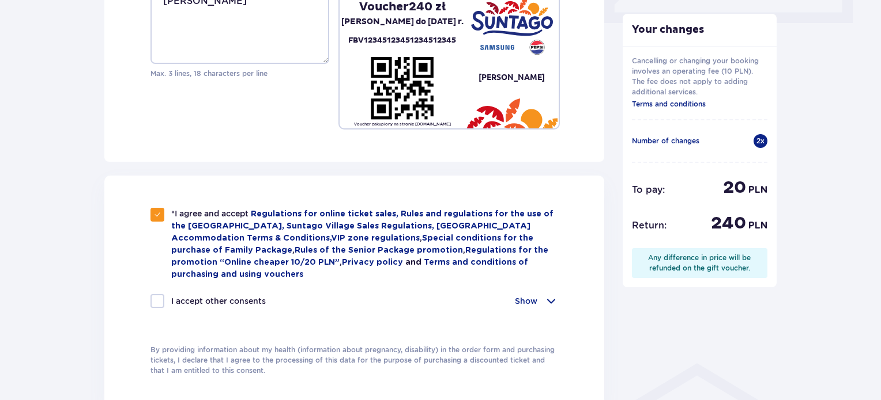
click at [158, 296] on div at bounding box center [157, 301] width 14 height 14
checkbox input "true"
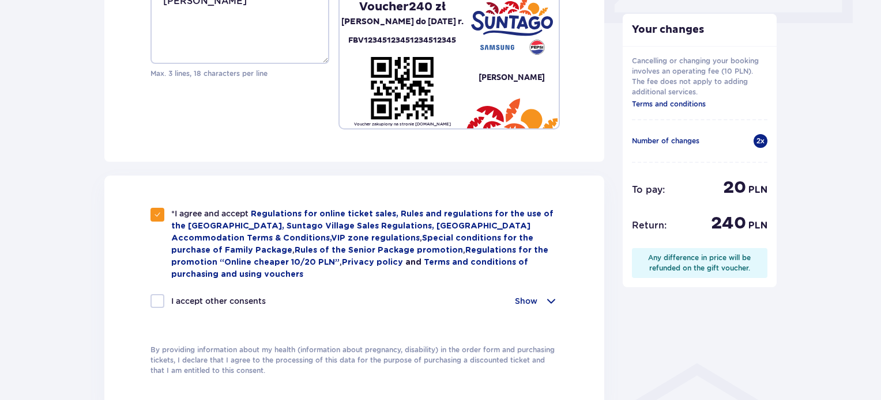
checkbox input "true"
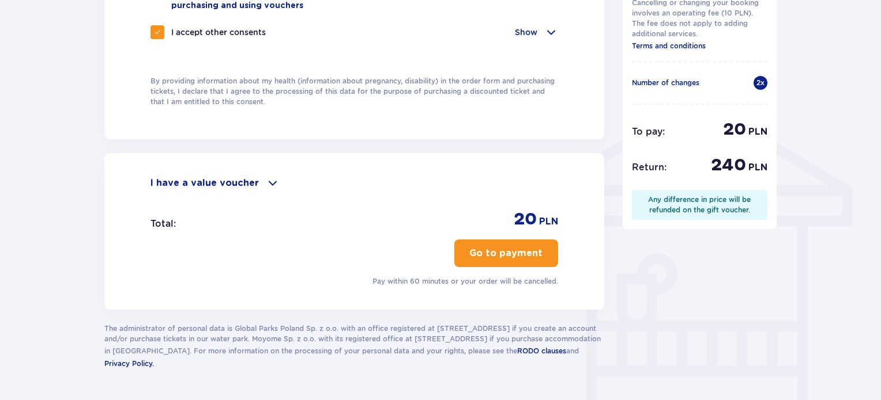
scroll to position [860, 0]
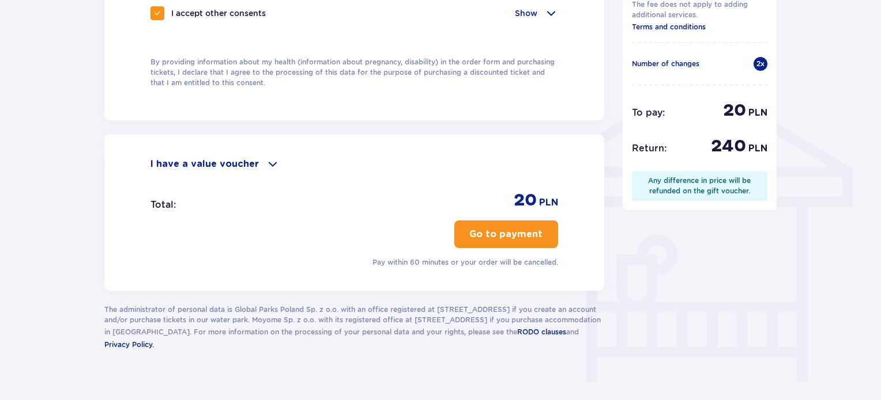
click at [266, 157] on span at bounding box center [273, 164] width 14 height 14
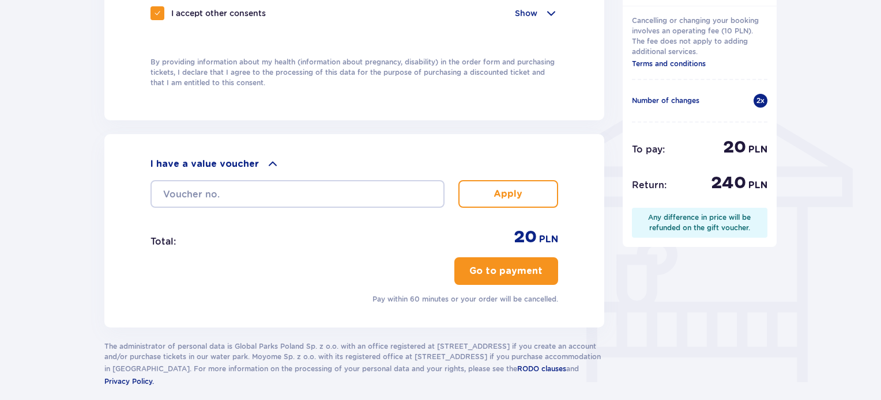
click at [267, 158] on span at bounding box center [273, 164] width 14 height 14
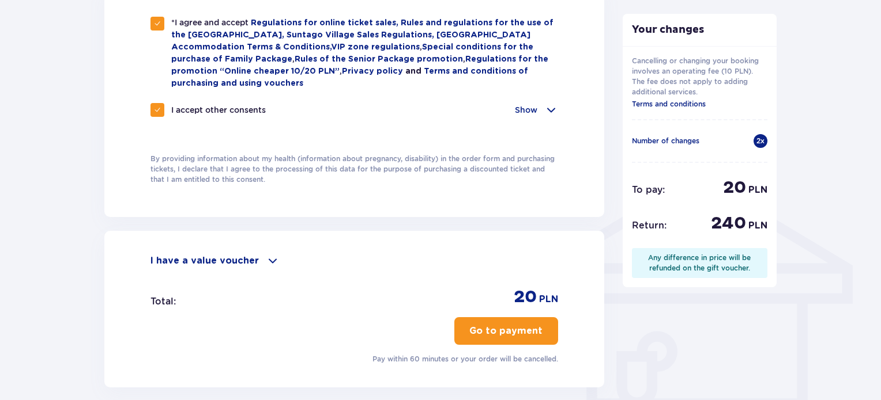
scroll to position [864, 0]
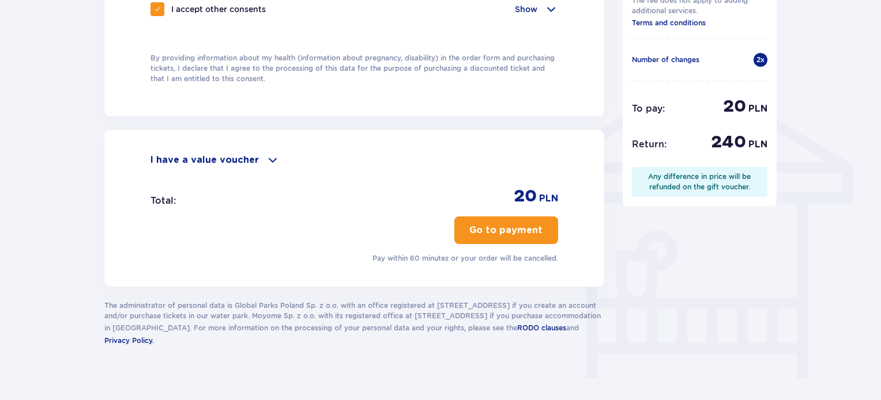
click at [513, 229] on p "Go to payment" at bounding box center [505, 230] width 73 height 13
